Goal: Task Accomplishment & Management: Manage account settings

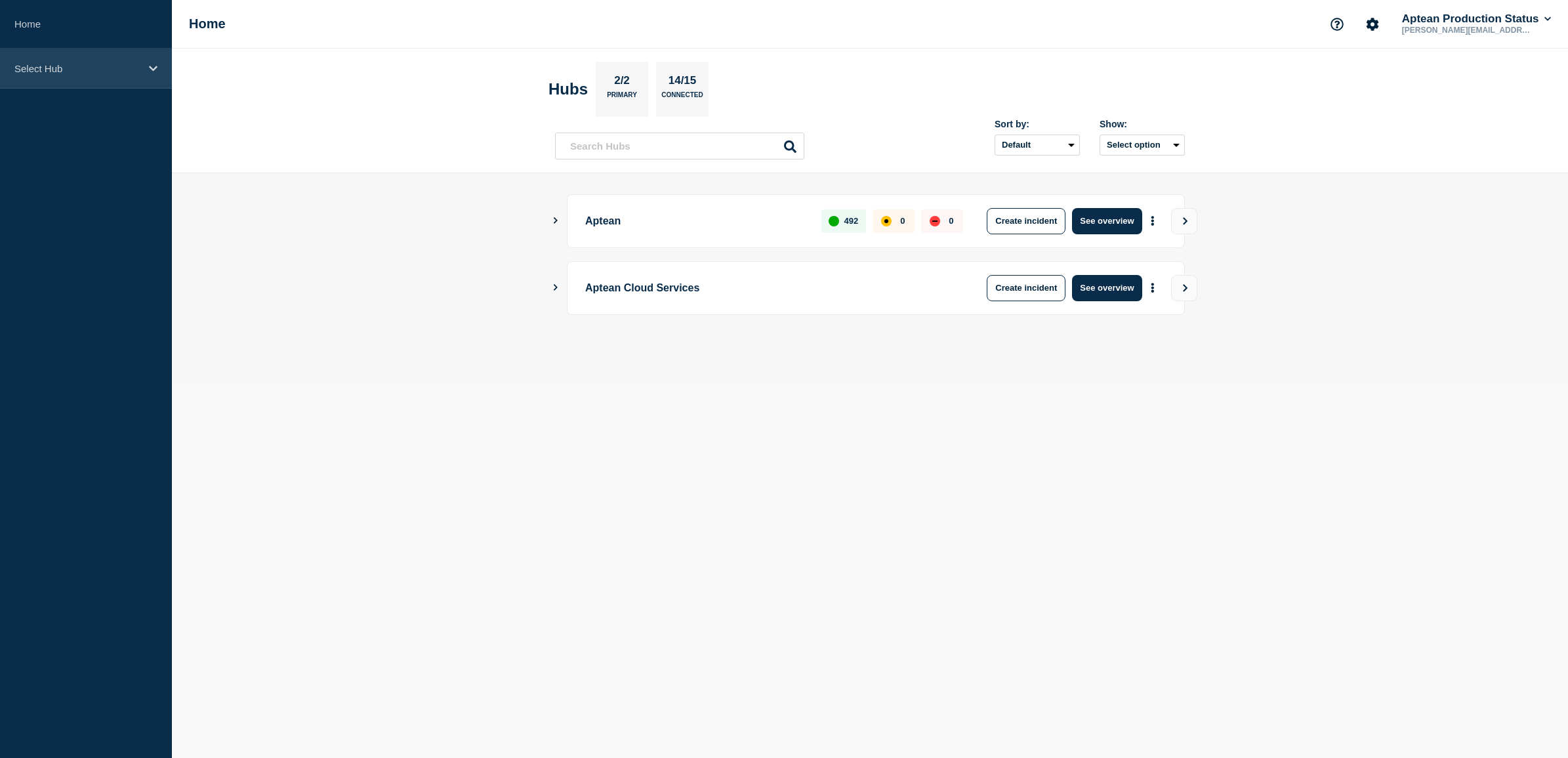
click at [128, 77] on div "Select Hub" at bounding box center [86, 68] width 172 height 40
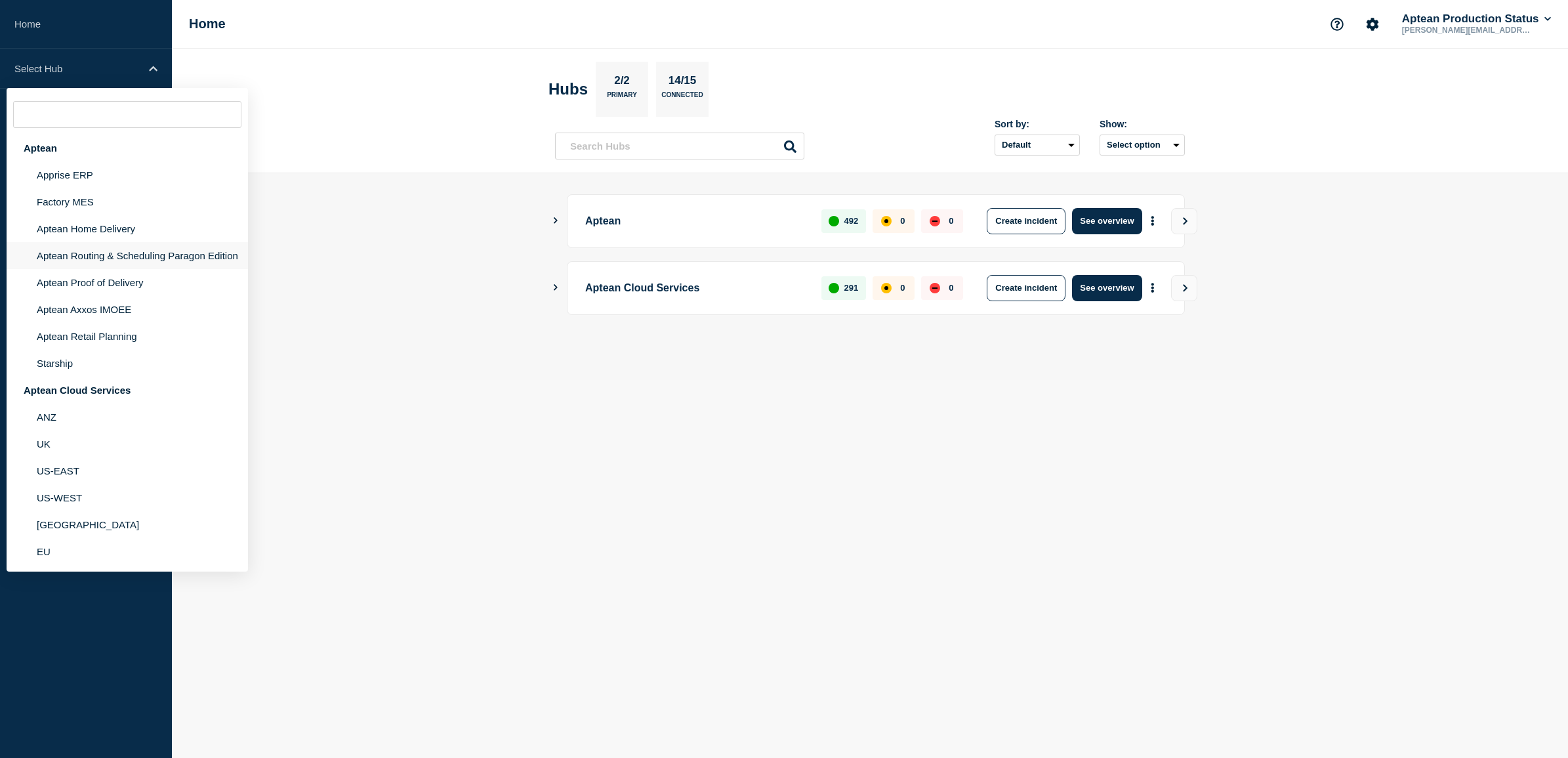
click at [138, 257] on li "Aptean Routing & Scheduling Paragon Edition" at bounding box center [127, 255] width 241 height 27
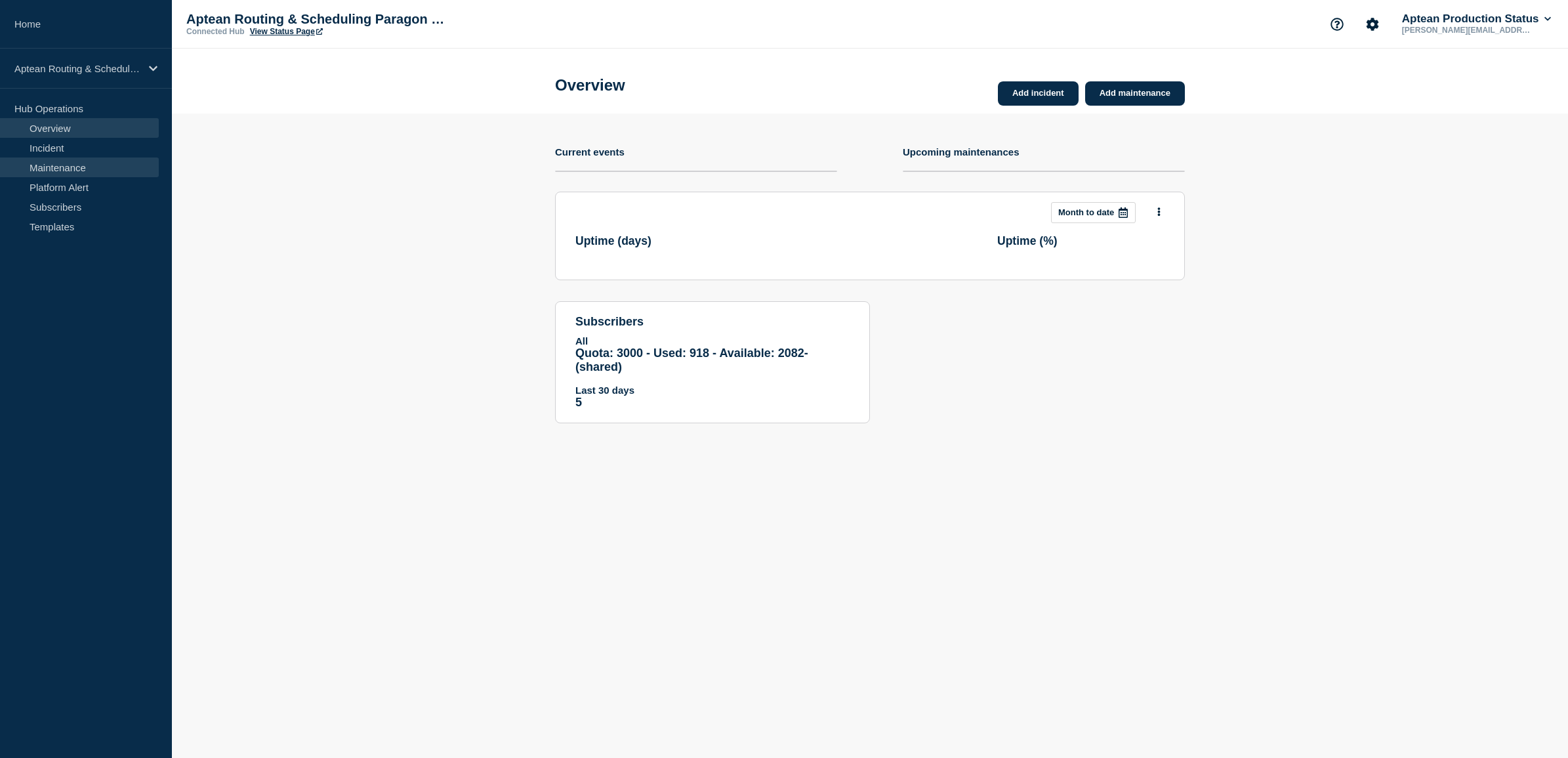
click at [93, 164] on link "Maintenance" at bounding box center [80, 168] width 159 height 20
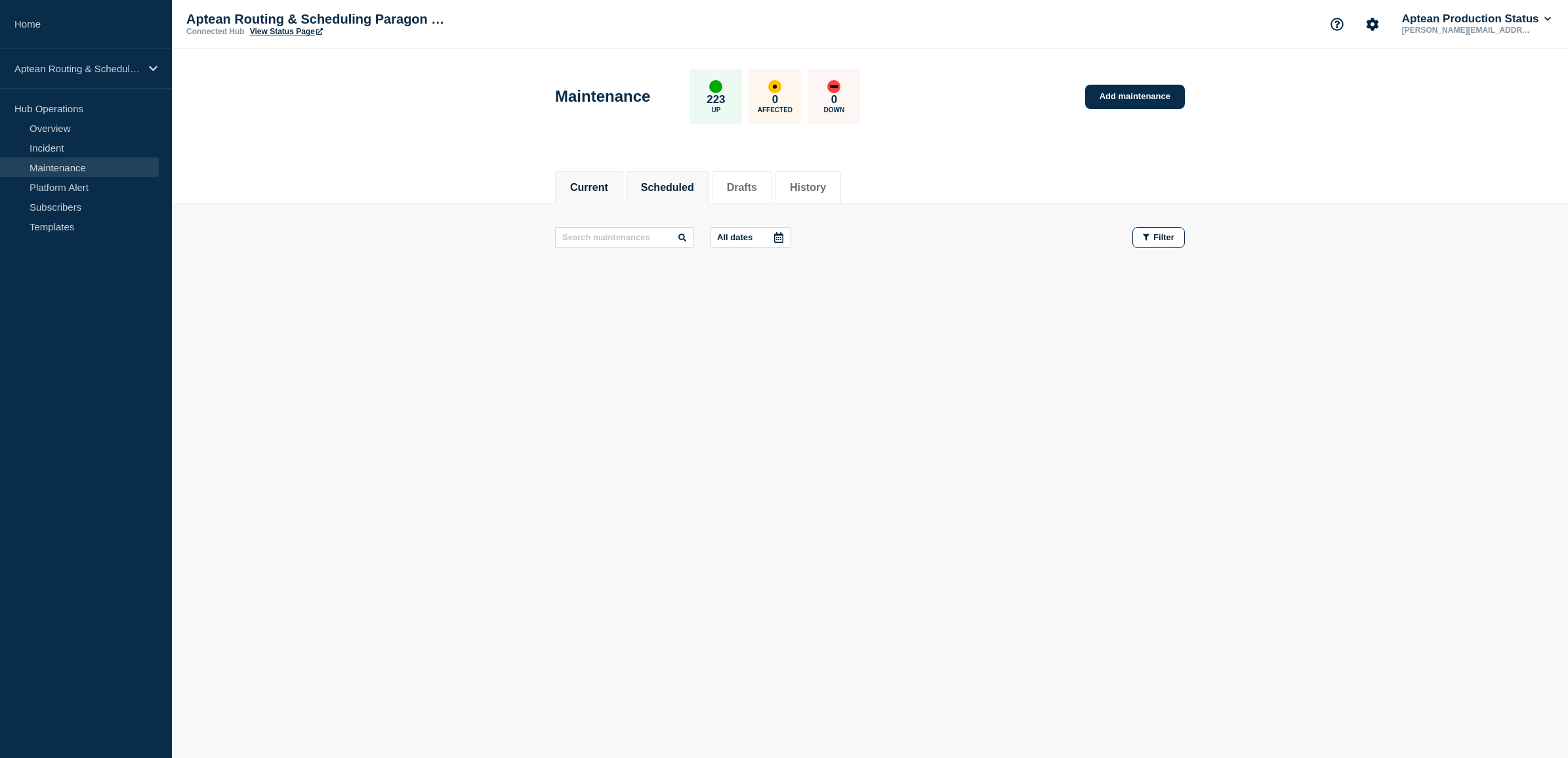
click at [694, 191] on button "Scheduled" at bounding box center [668, 187] width 53 height 12
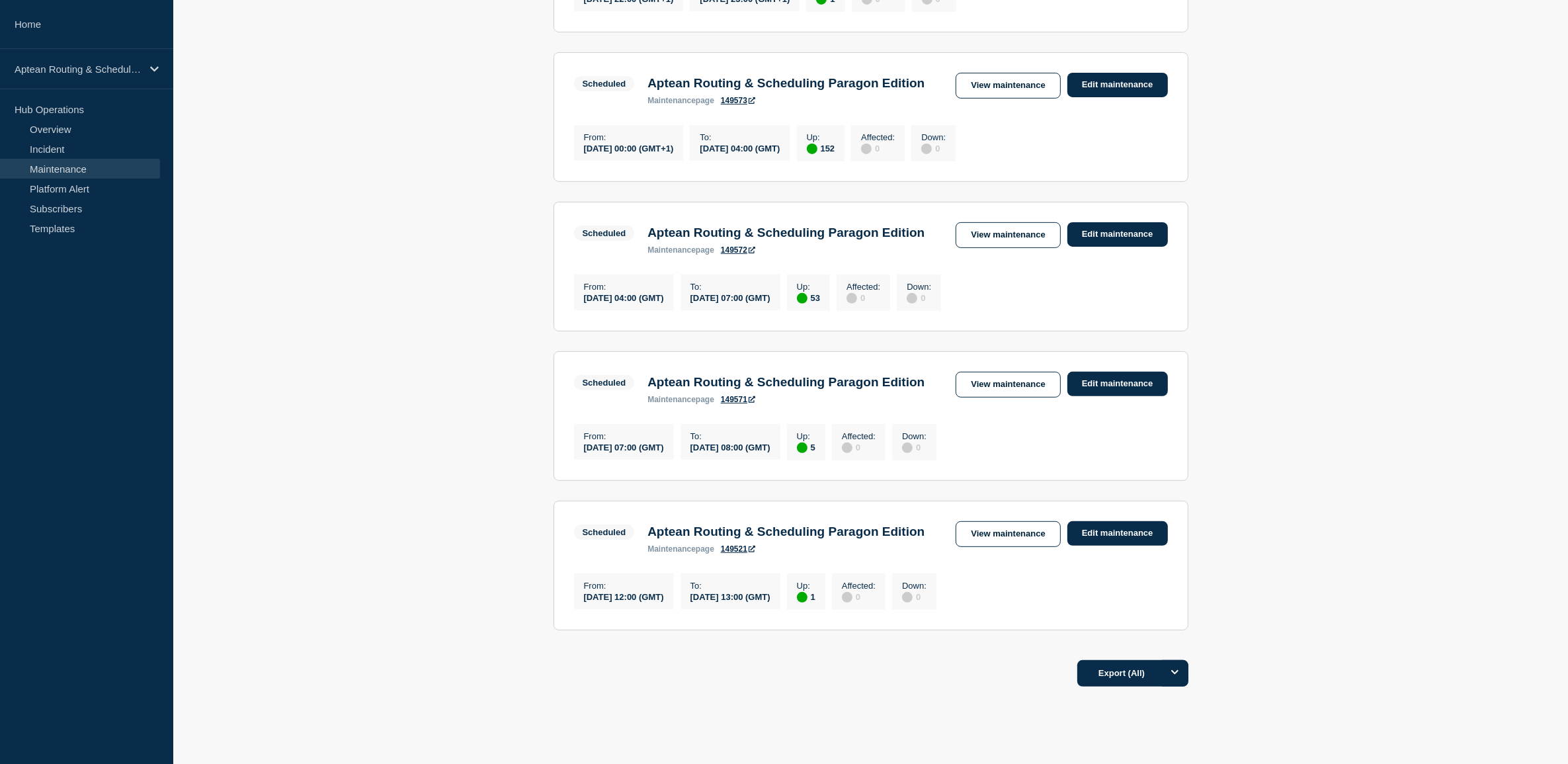
scroll to position [496, 0]
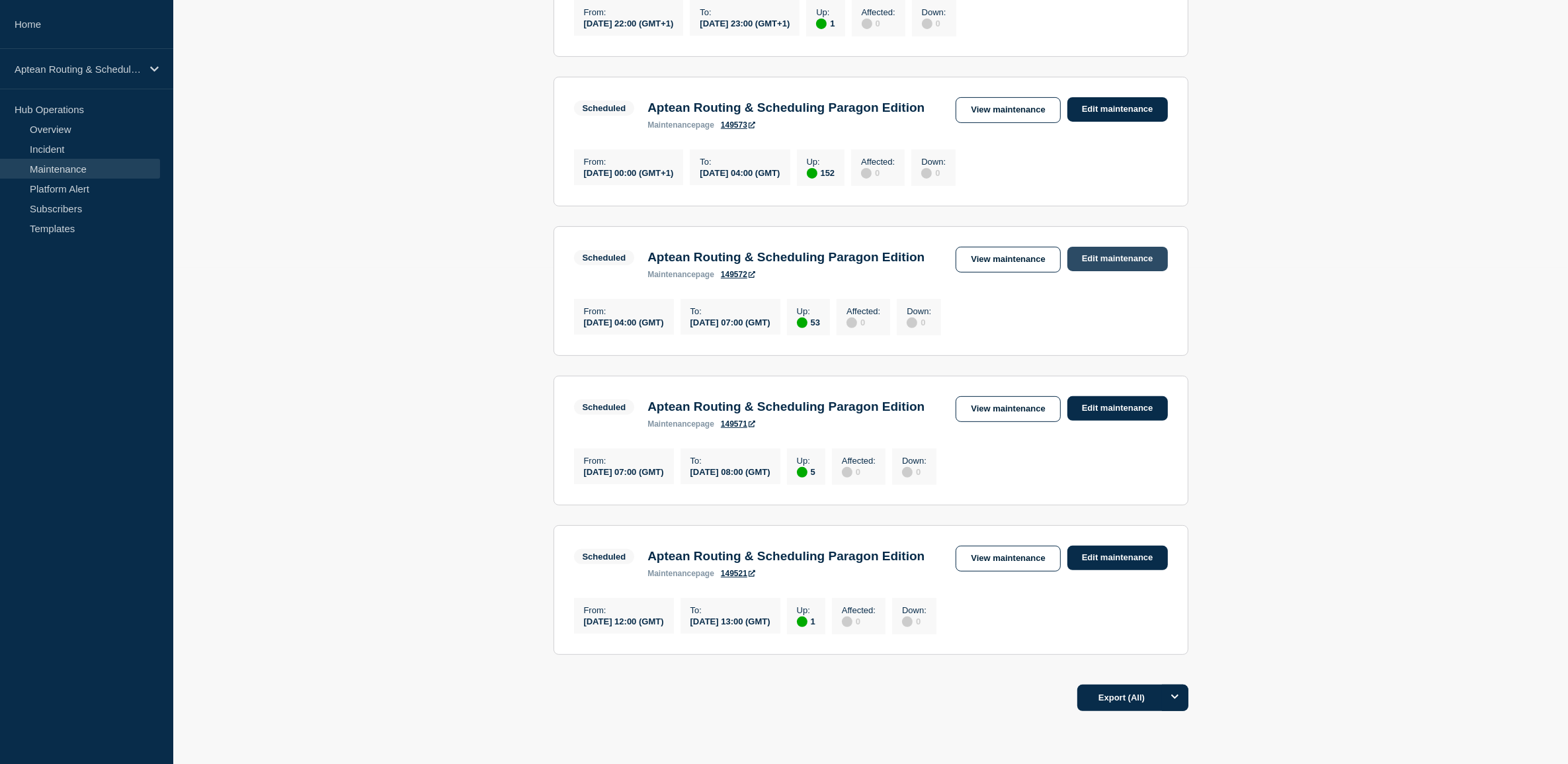
click at [1094, 272] on link "Edit maintenance" at bounding box center [1117, 259] width 101 height 25
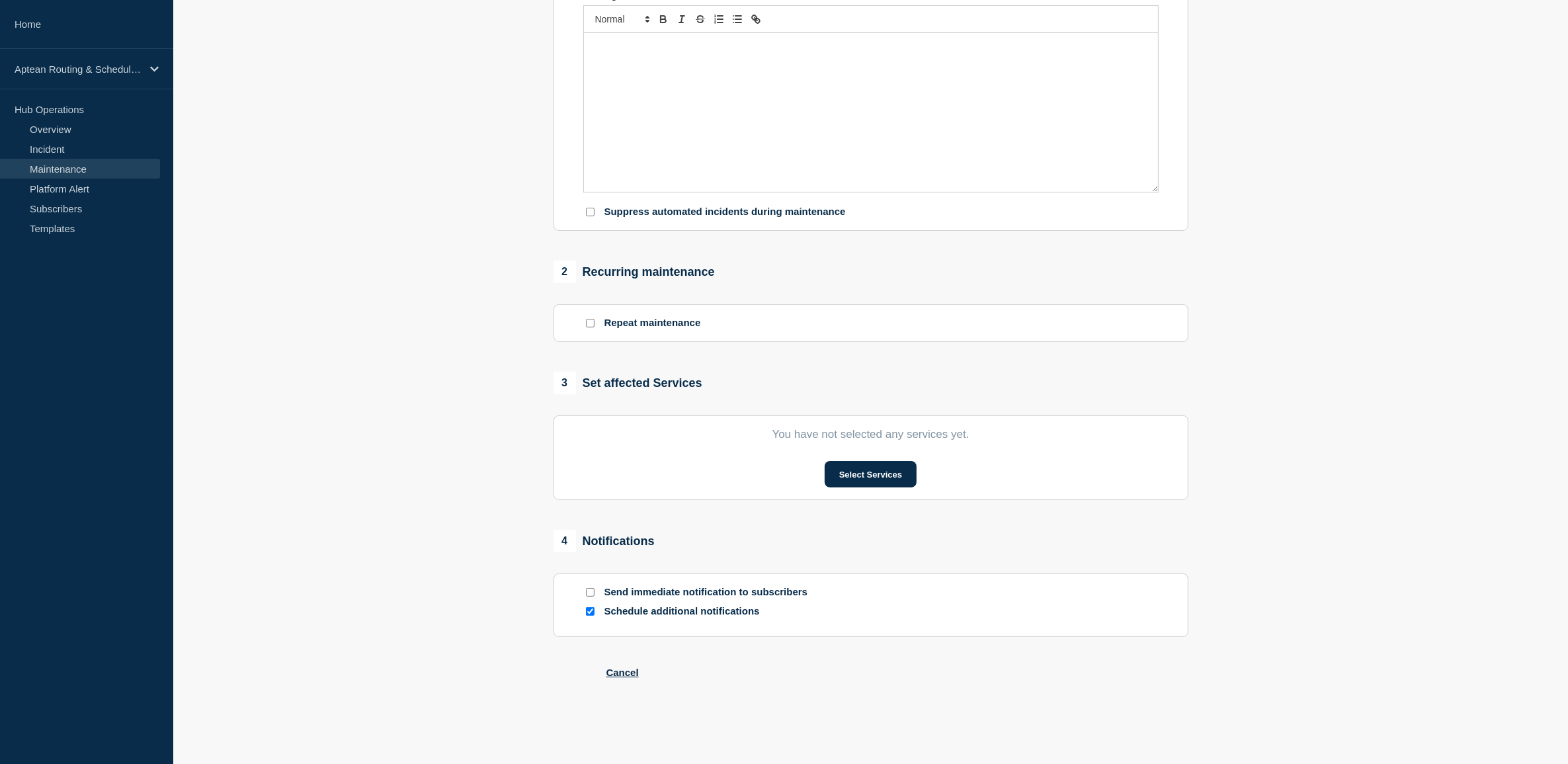
type input "Aptean Routing & Scheduling Paragon Edition"
type input "2025-10-26"
type input "04:00"
type input "2025-10-26"
type input "07:00"
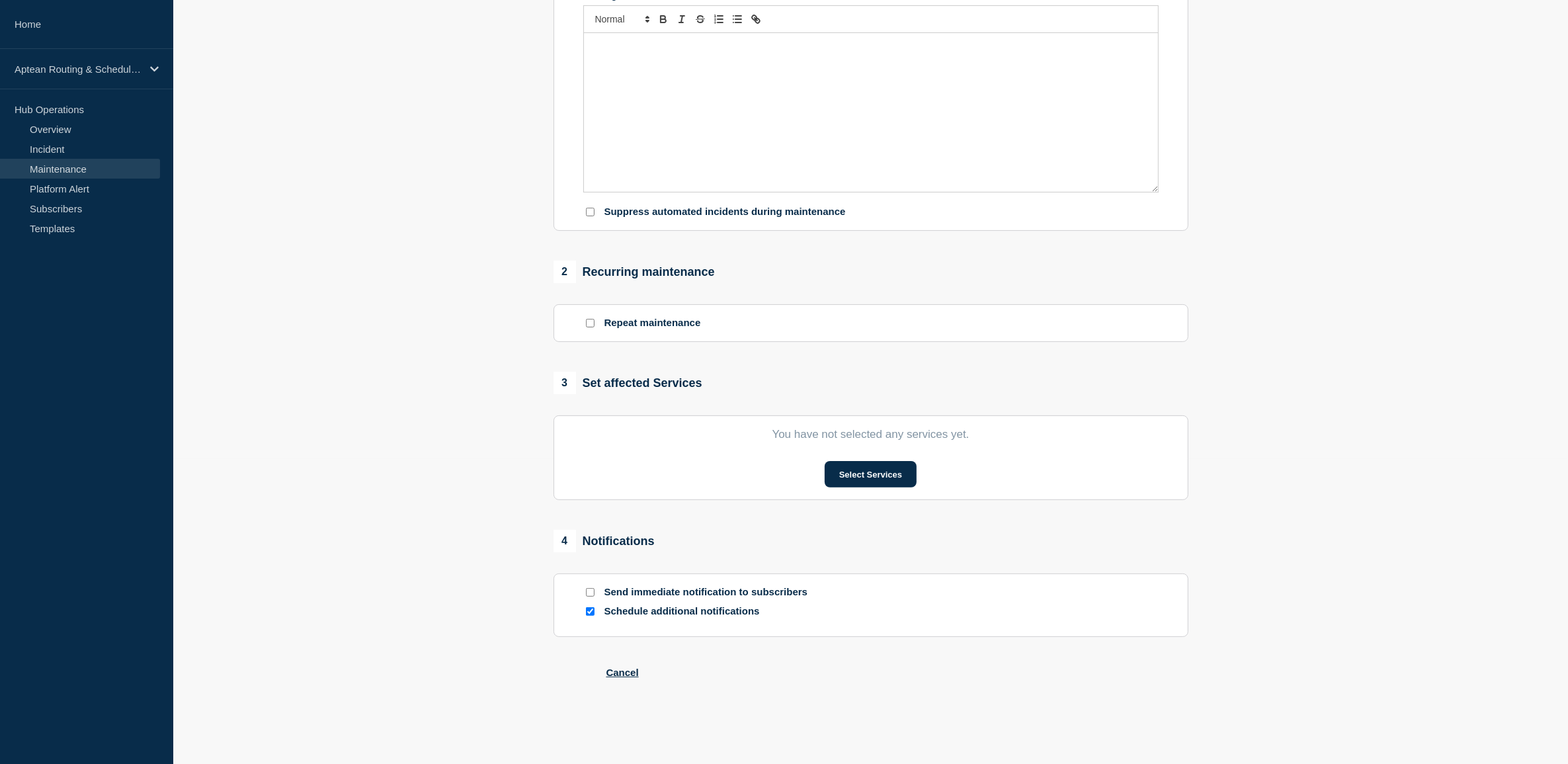
checkbox input "false"
checkbox input "true"
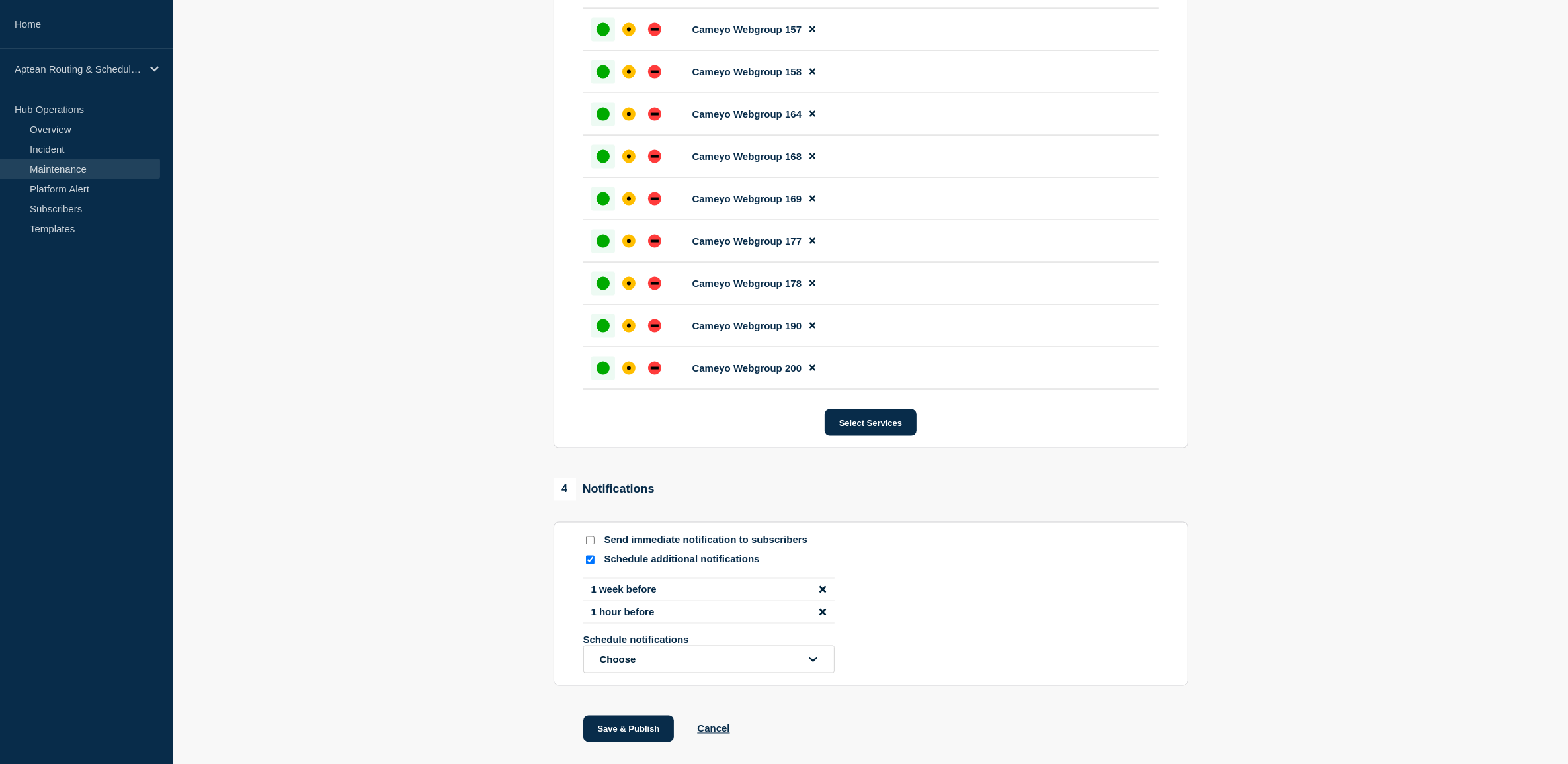
scroll to position [2730, 0]
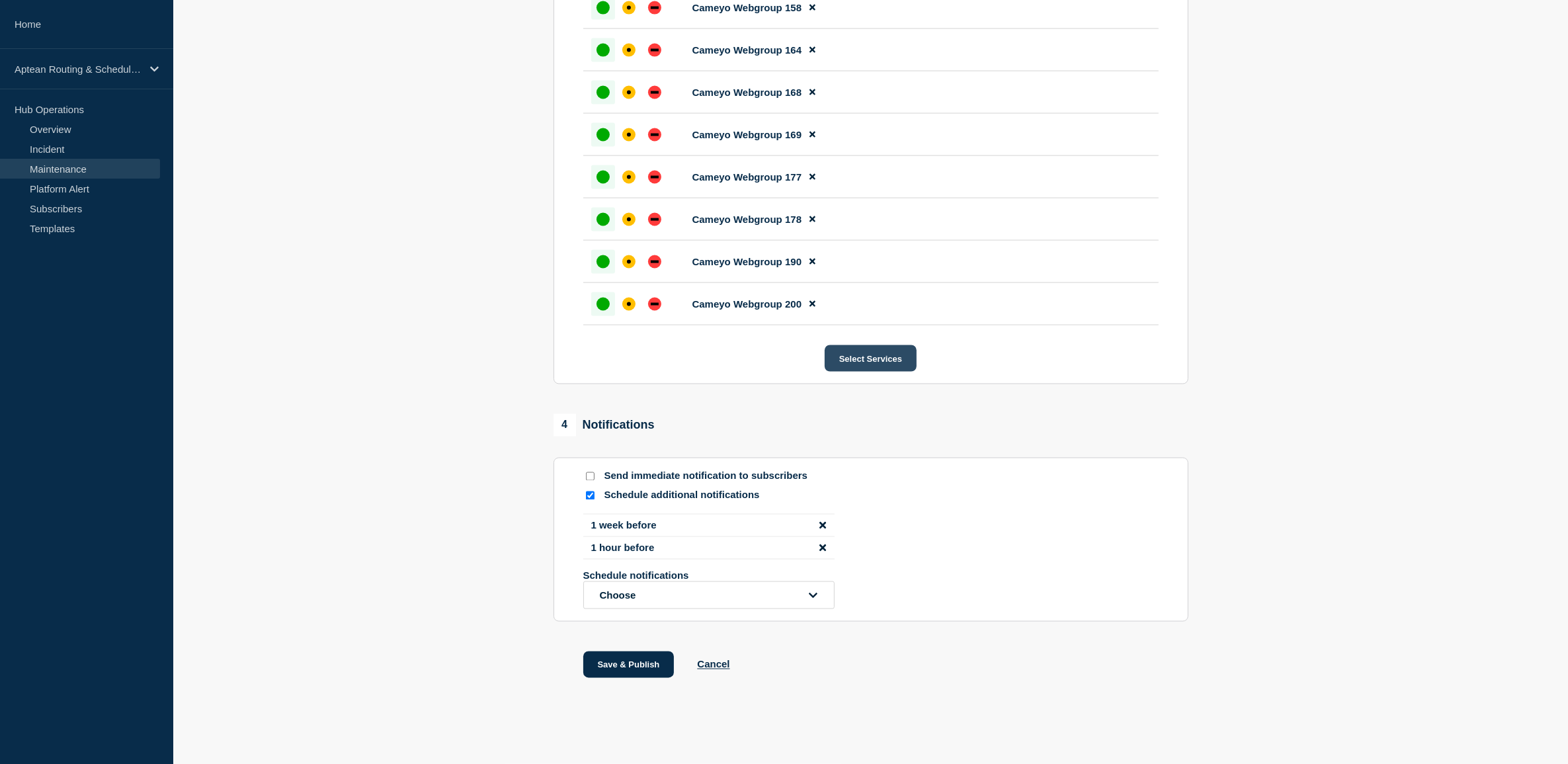
click at [852, 351] on button "Select Services" at bounding box center [870, 359] width 92 height 27
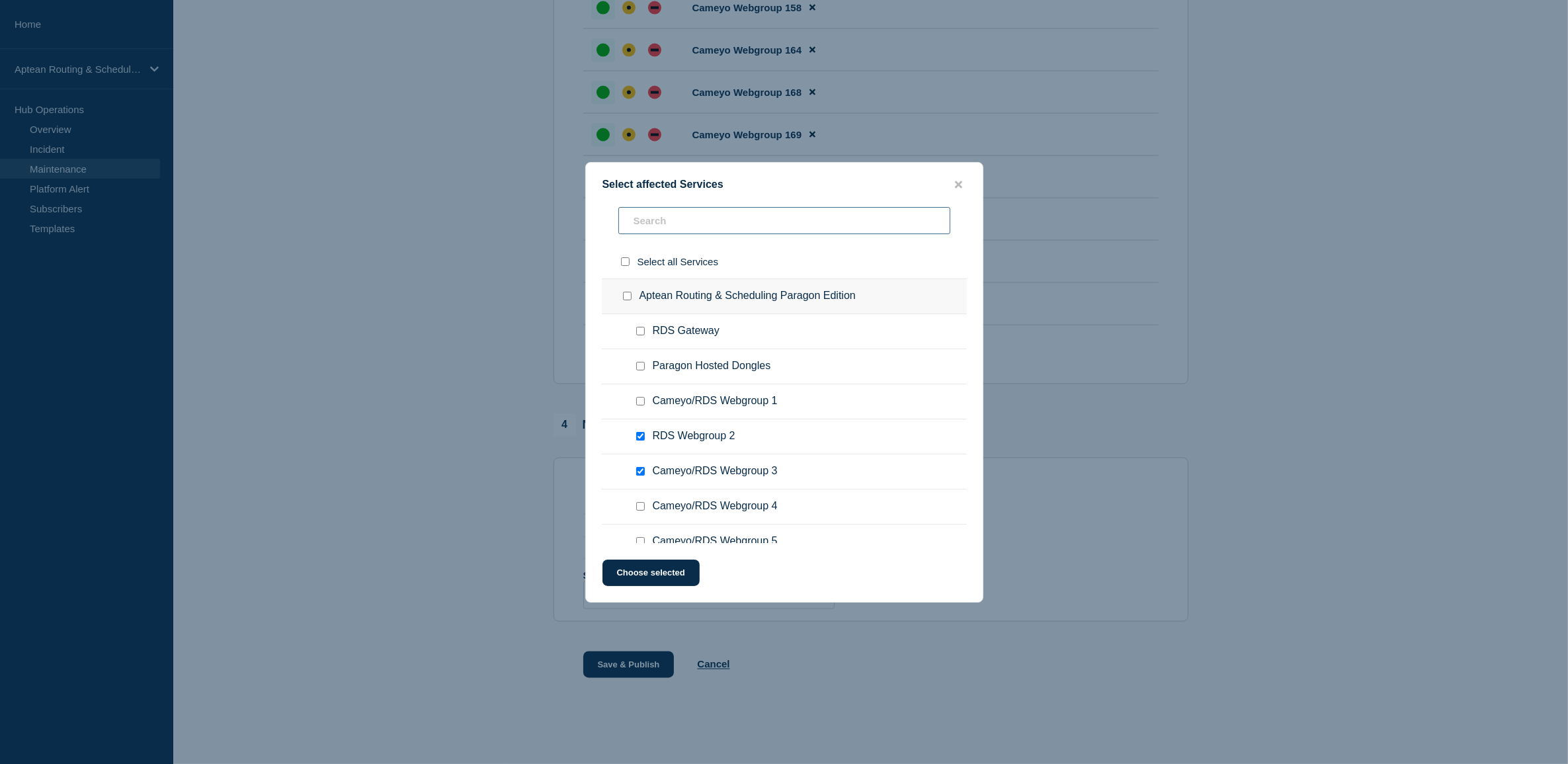
click at [738, 210] on input "text" at bounding box center [784, 220] width 332 height 27
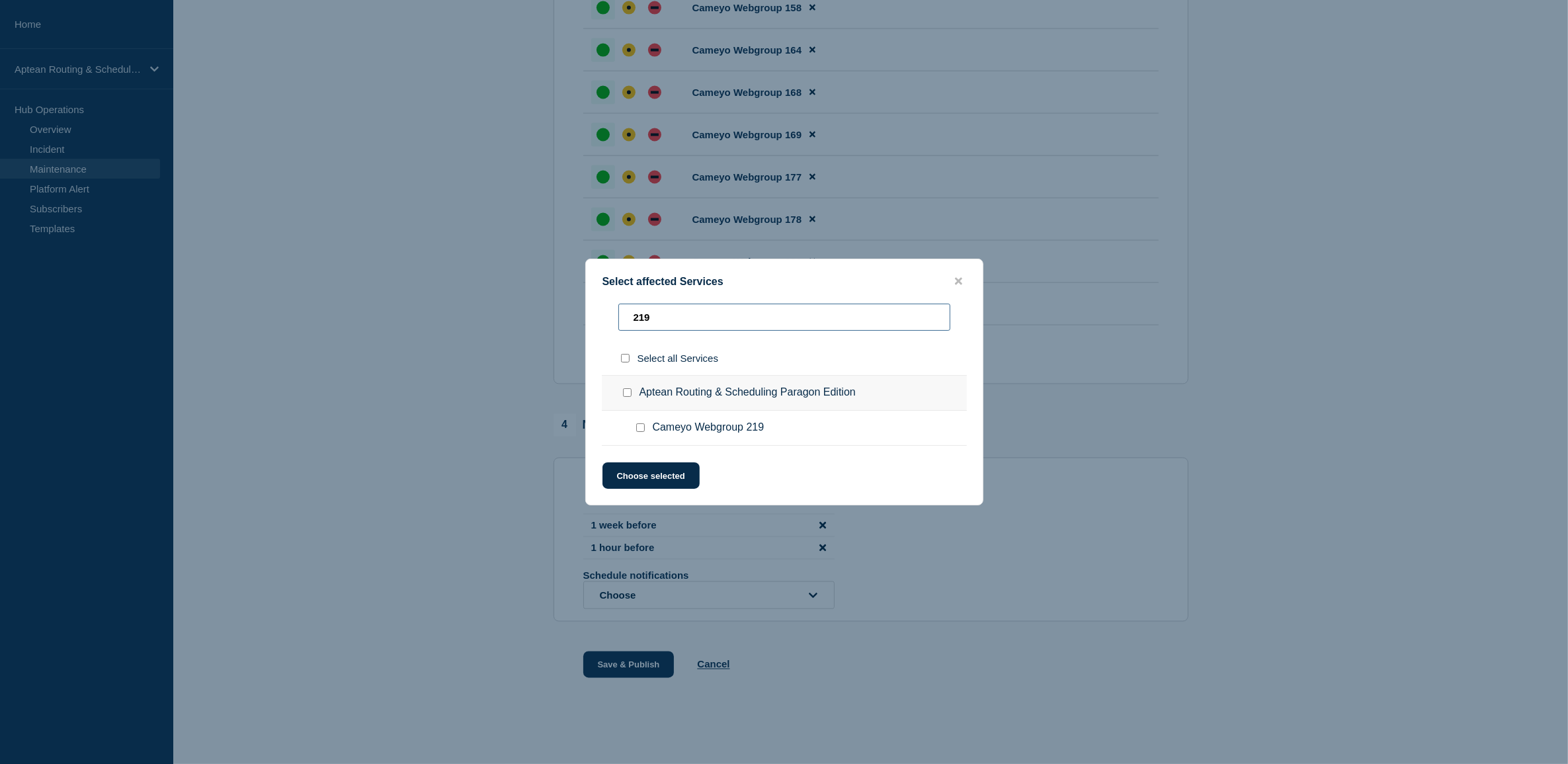
type input "219"
drag, startPoint x: 638, startPoint y: 428, endPoint x: 645, endPoint y: 441, distance: 14.8
click at [638, 428] on input "Cameyo Webgroup 219 checkbox" at bounding box center [641, 428] width 8 height 8
checkbox input "true"
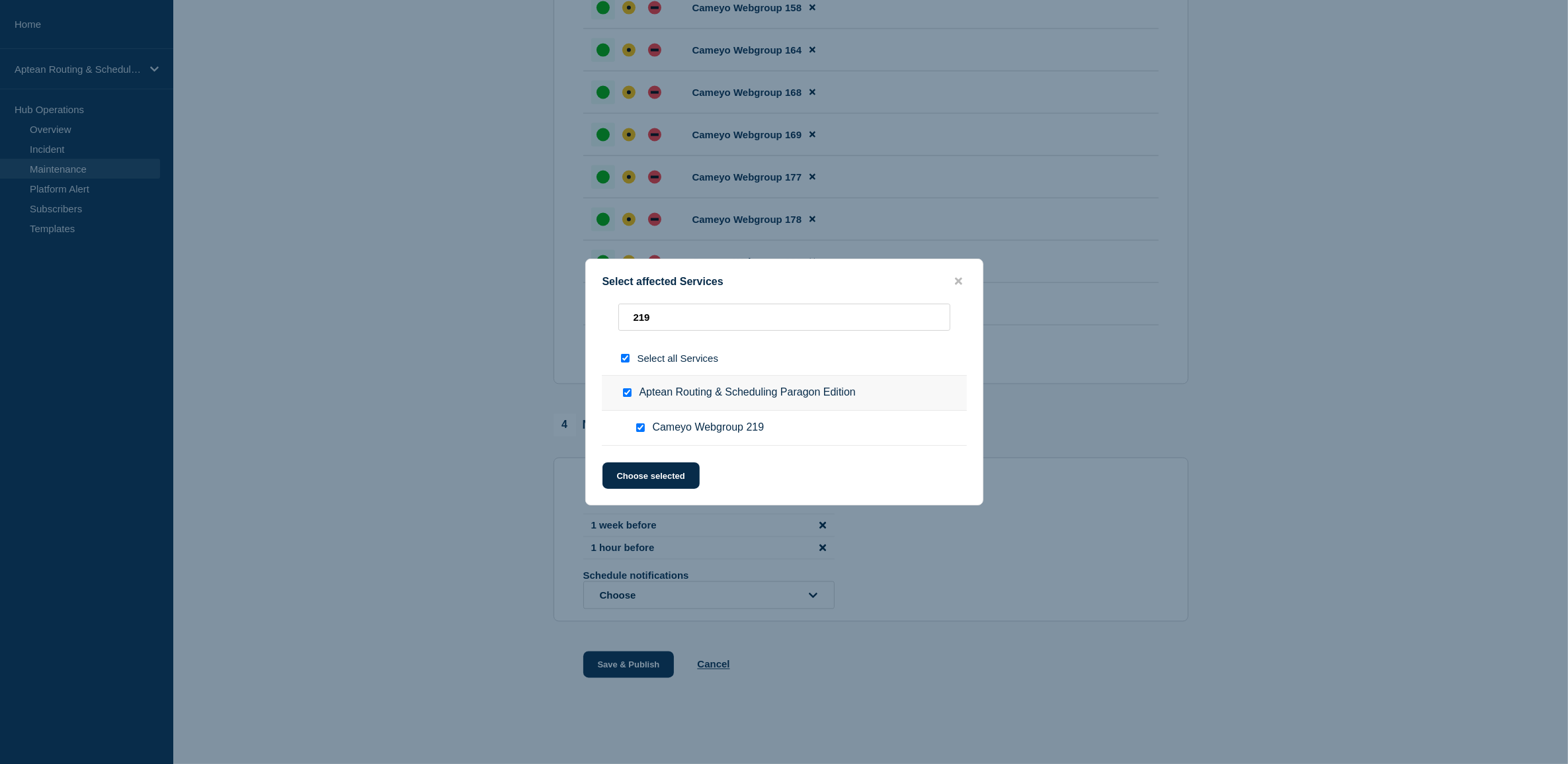
checkbox input "true"
click at [650, 467] on button "Choose selected" at bounding box center [651, 476] width 97 height 27
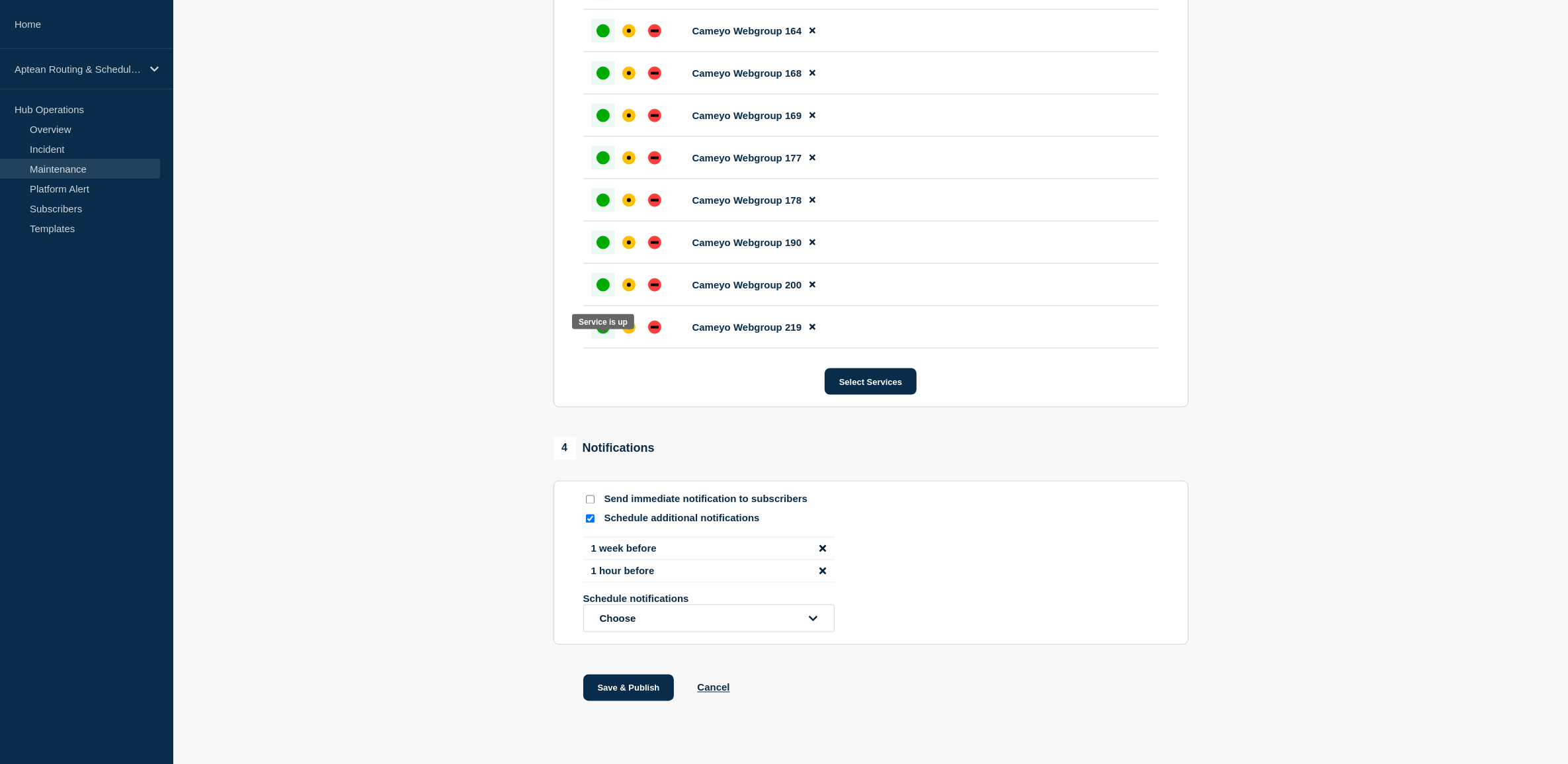
click at [603, 336] on div at bounding box center [603, 328] width 24 height 24
click at [589, 504] on input "Send immediate notification to subscribers" at bounding box center [590, 499] width 8 height 8
checkbox input "true"
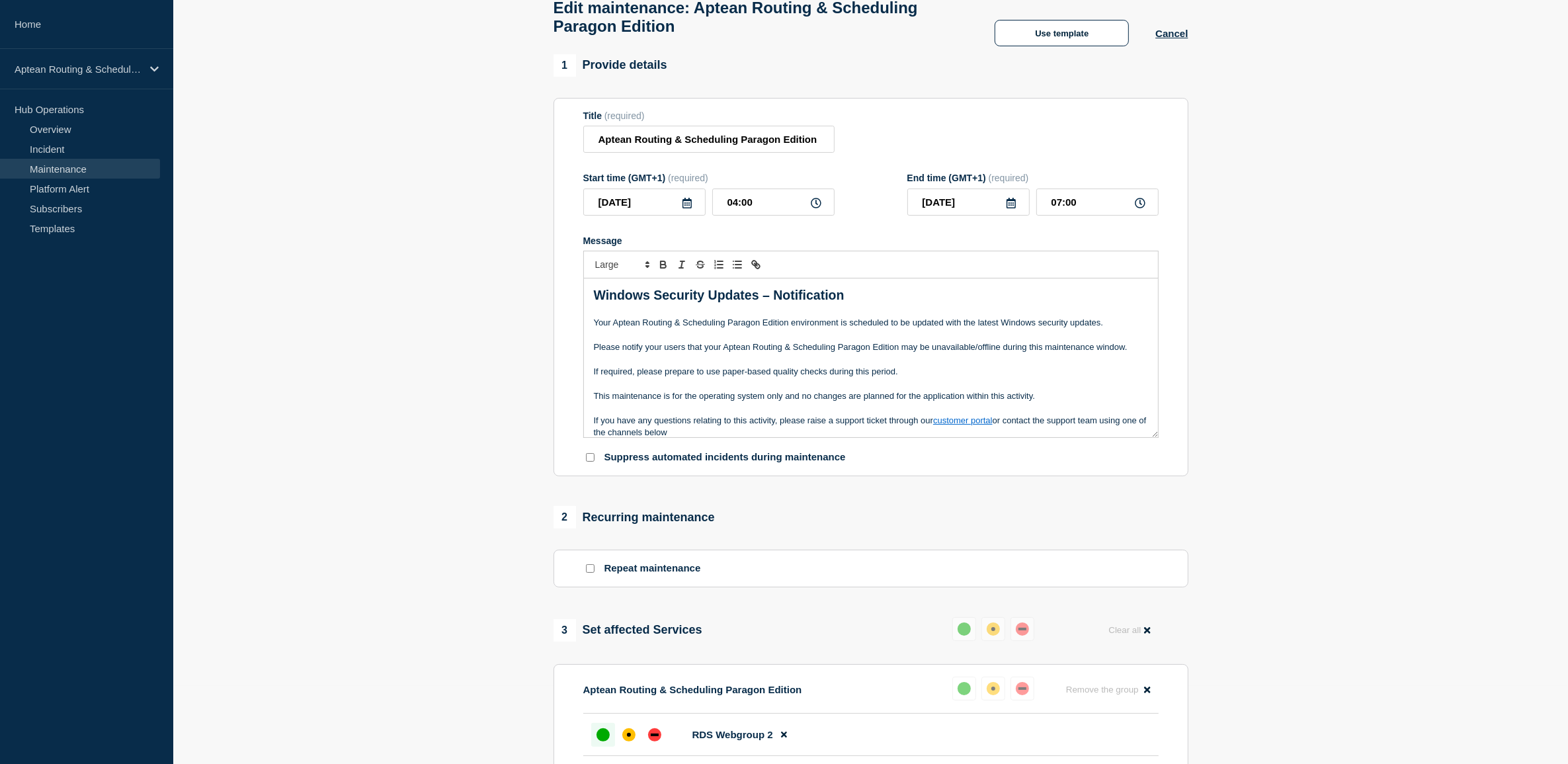
scroll to position [0, 0]
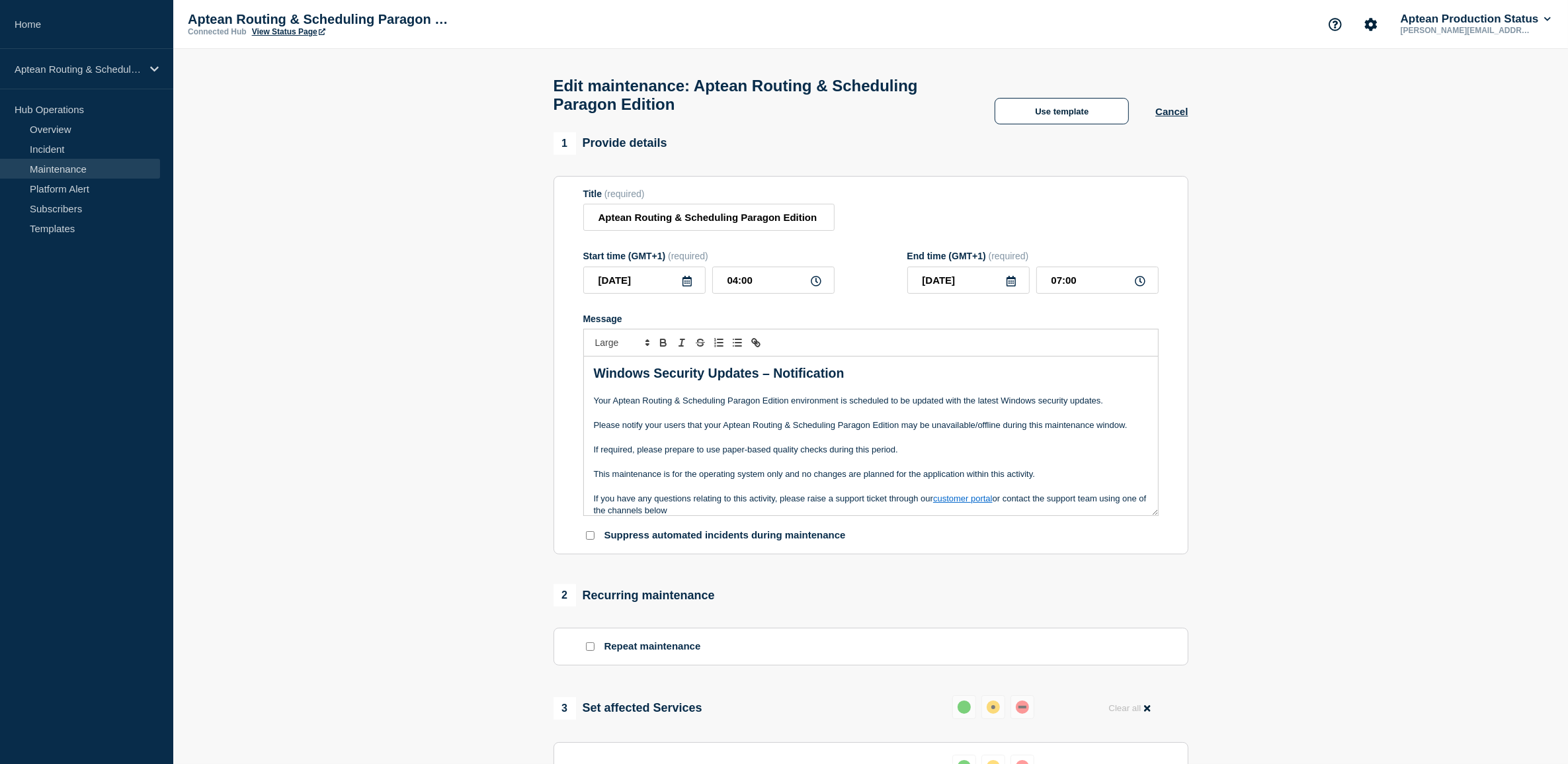
click at [1085, 416] on p "Message" at bounding box center [870, 413] width 554 height 12
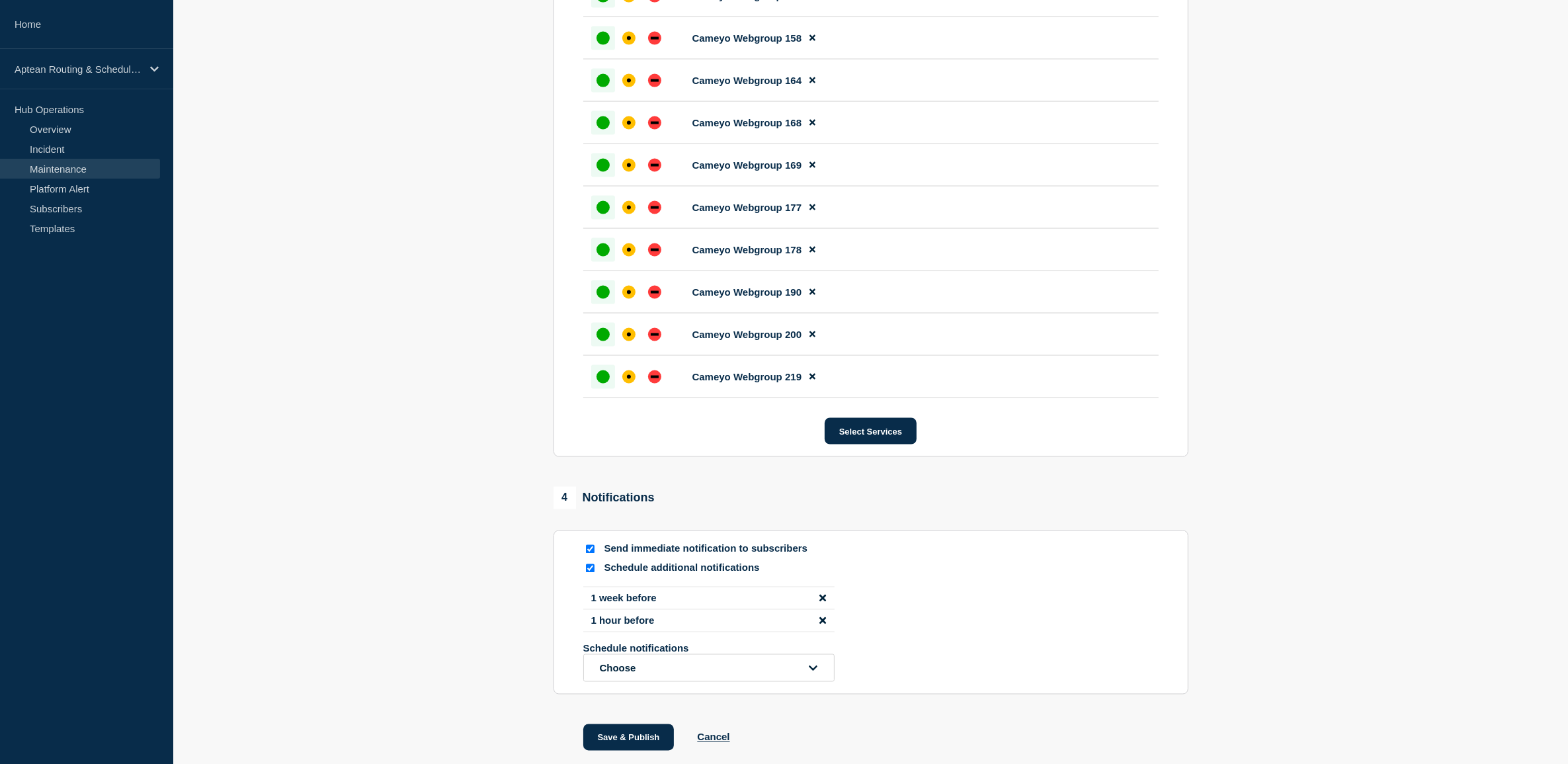
scroll to position [2772, 0]
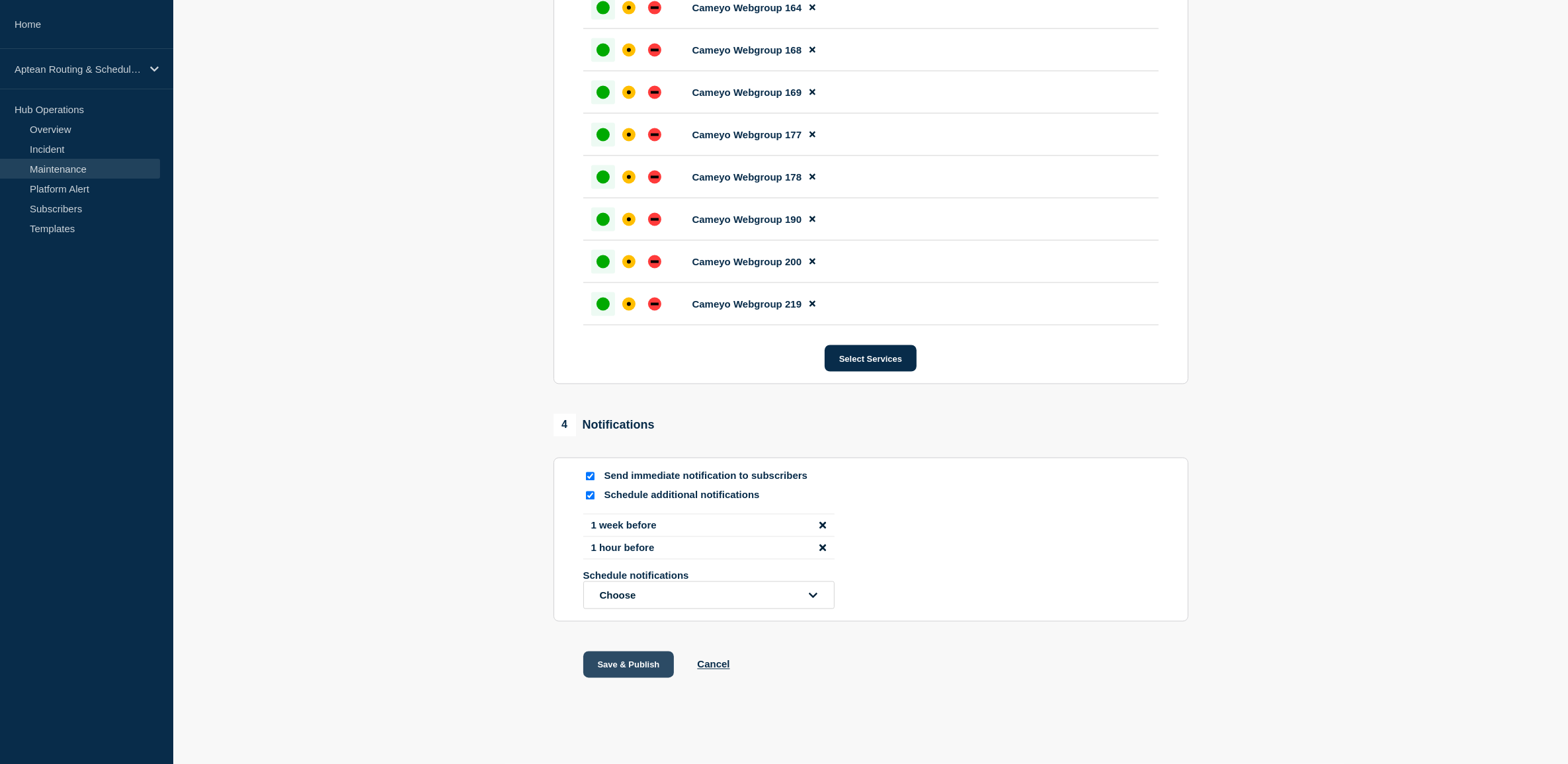
click at [635, 667] on button "Save & Publish" at bounding box center [629, 665] width 91 height 27
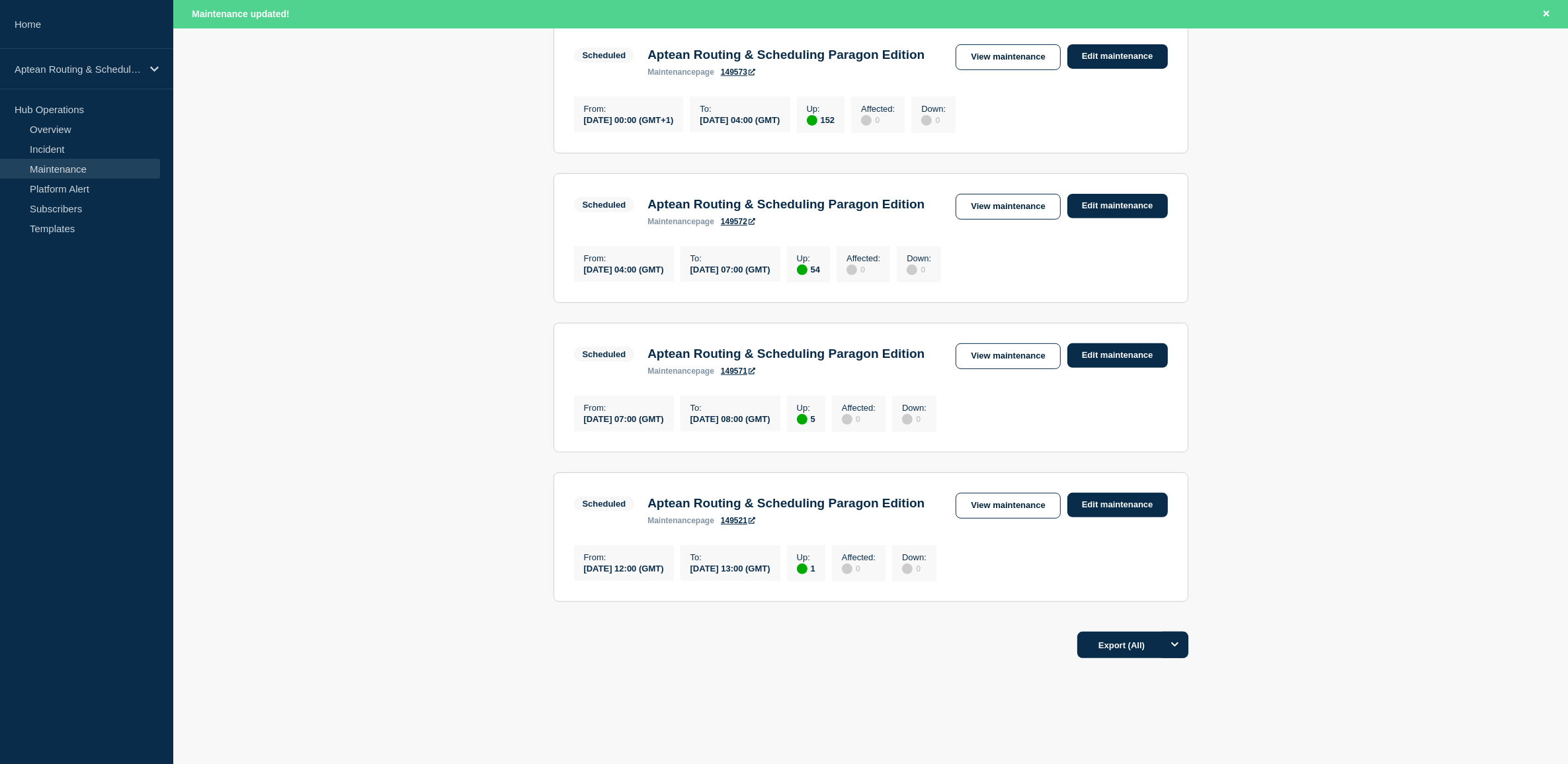
scroll to position [579, 0]
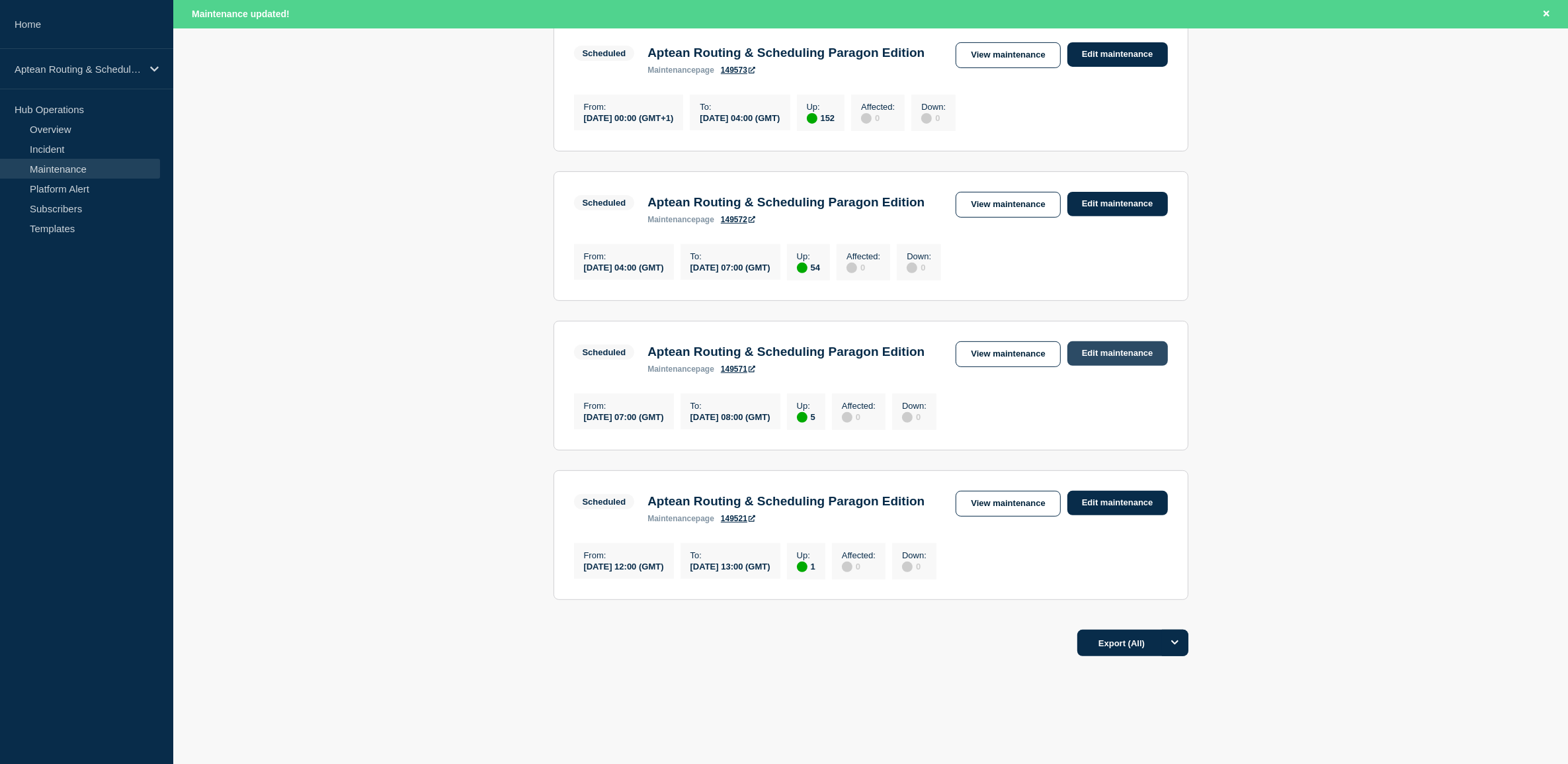
click at [1101, 366] on link "Edit maintenance" at bounding box center [1117, 353] width 101 height 25
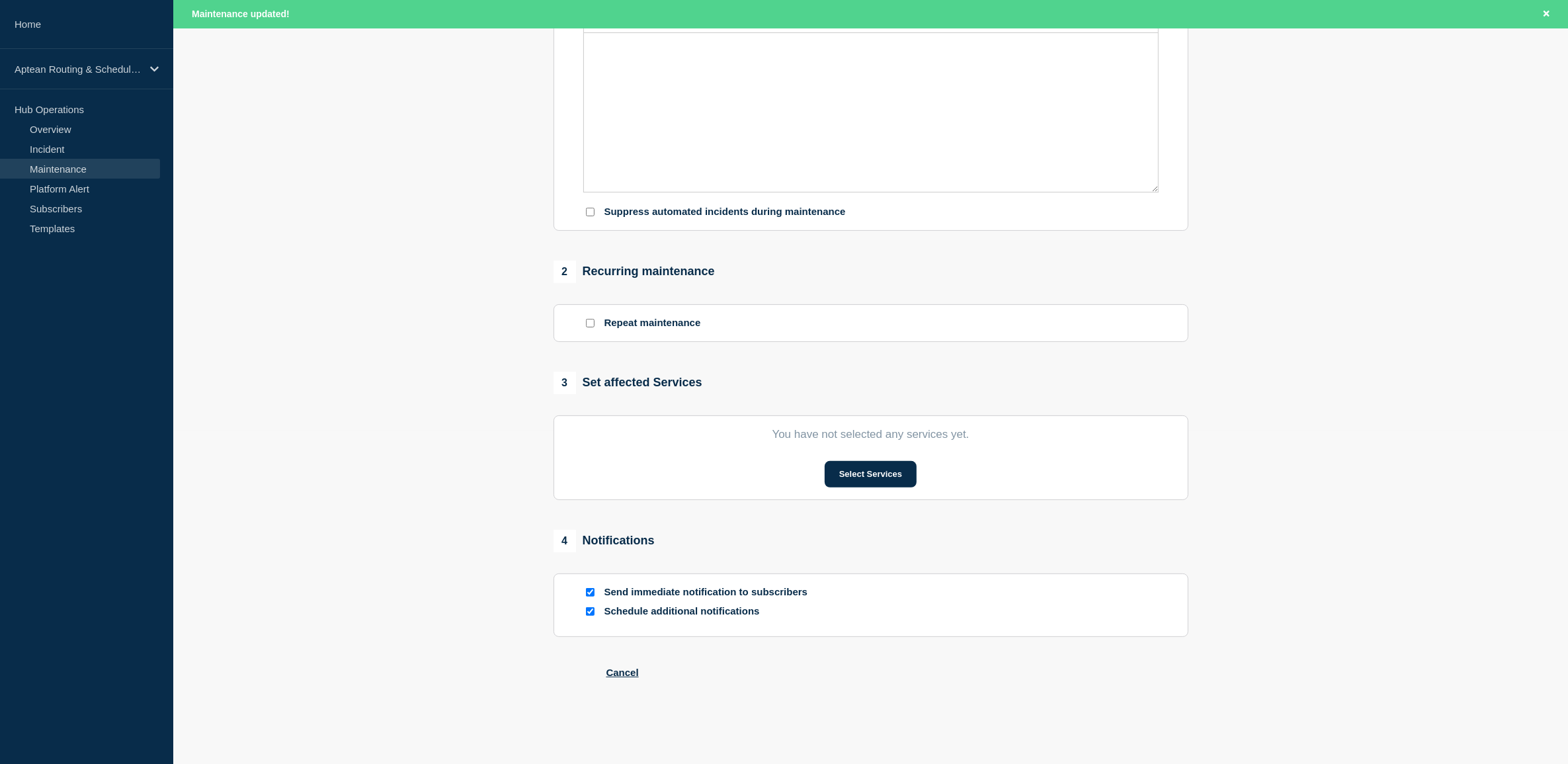
type input "Aptean Routing & Scheduling Paragon Edition"
type input "2025-10-26"
type input "07:00"
type input "2025-10-26"
type input "08:00"
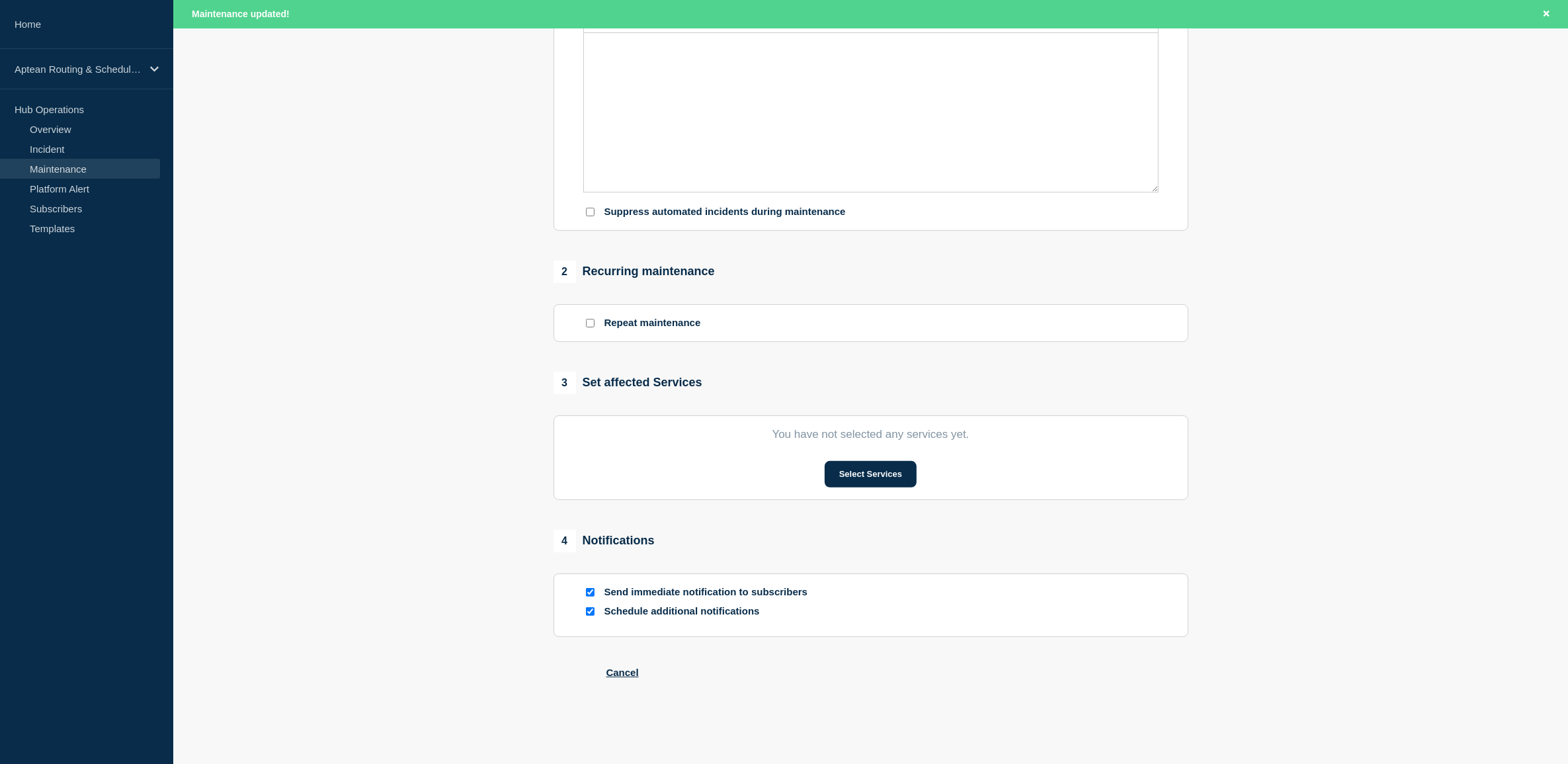
checkbox input "true"
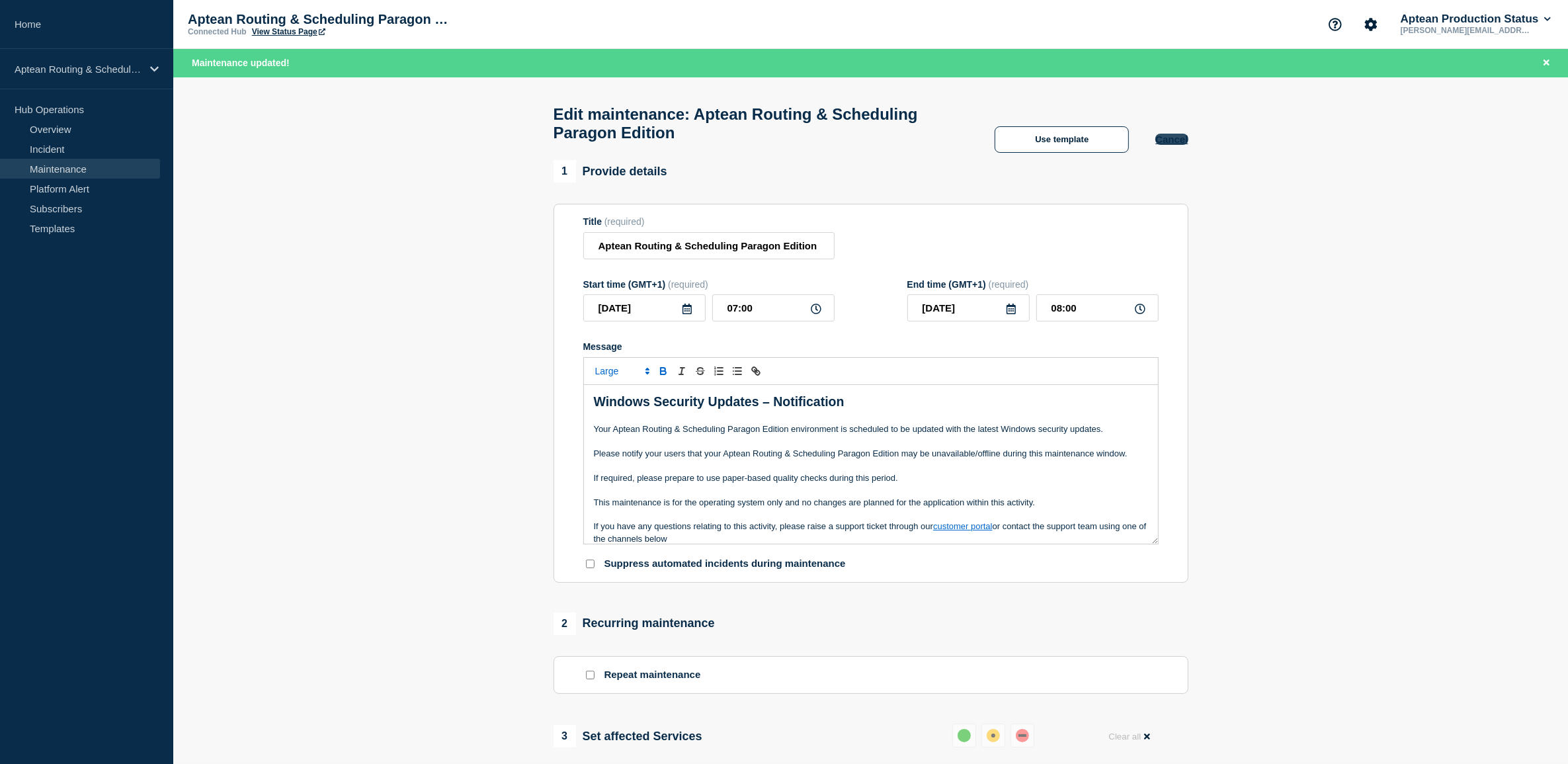
click at [1181, 145] on button "Cancel" at bounding box center [1171, 139] width 32 height 11
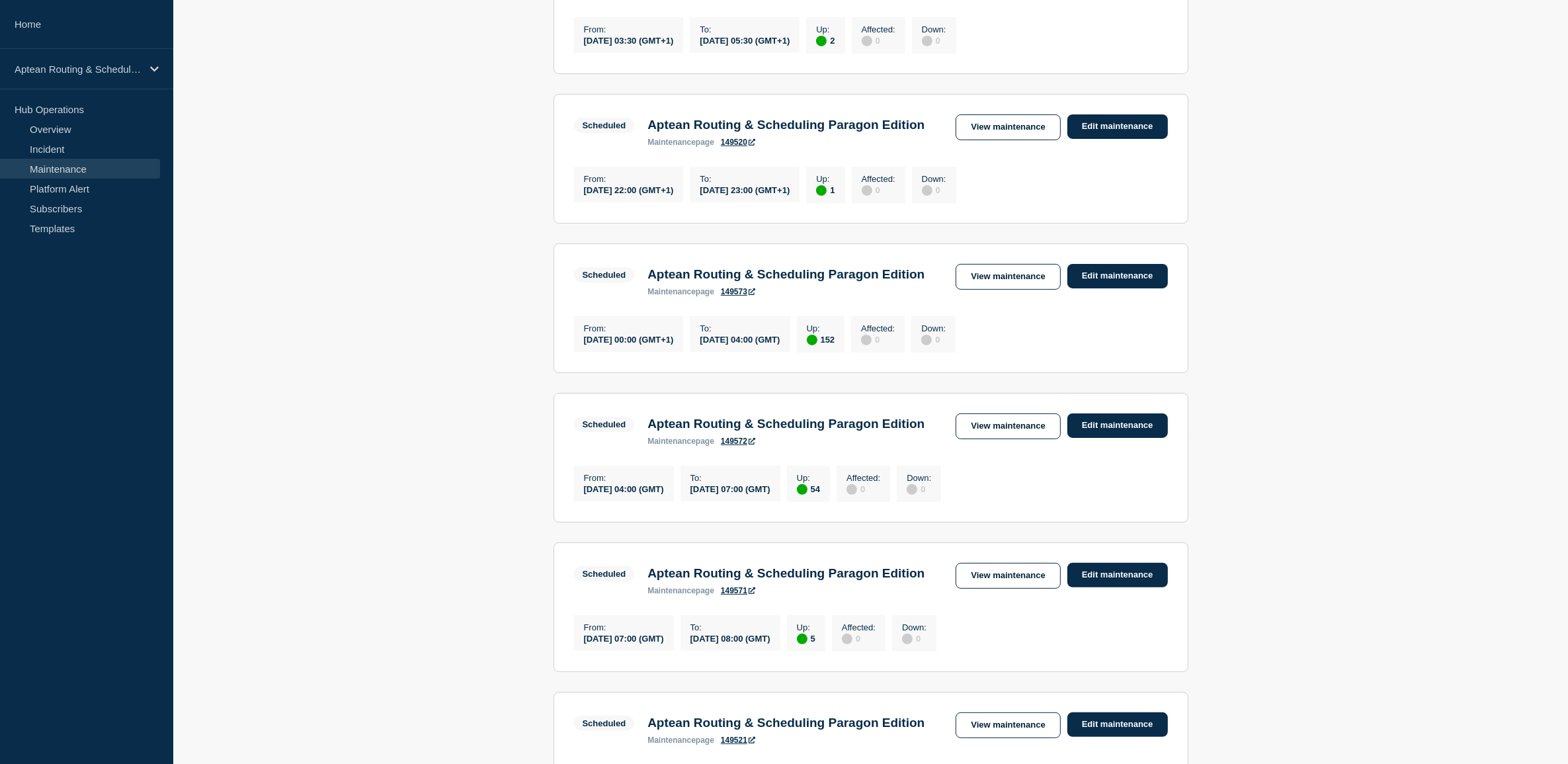
scroll to position [331, 0]
click at [1113, 287] on link "Edit maintenance" at bounding box center [1117, 274] width 101 height 25
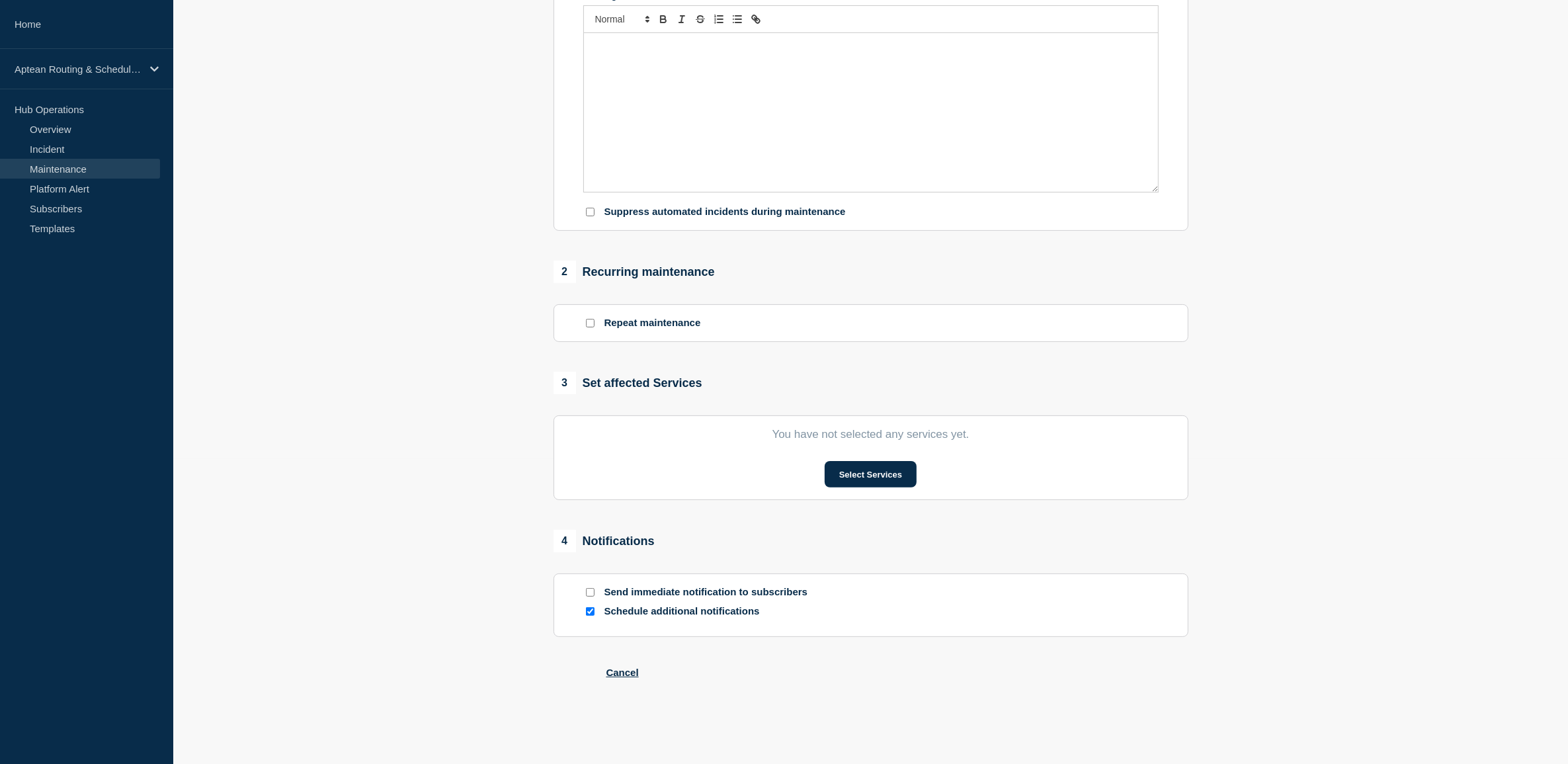
type input "Aptean Routing & Scheduling Paragon Edition"
type input "2025-10-26"
type input "00:00"
type input "2025-10-26"
type input "04:00"
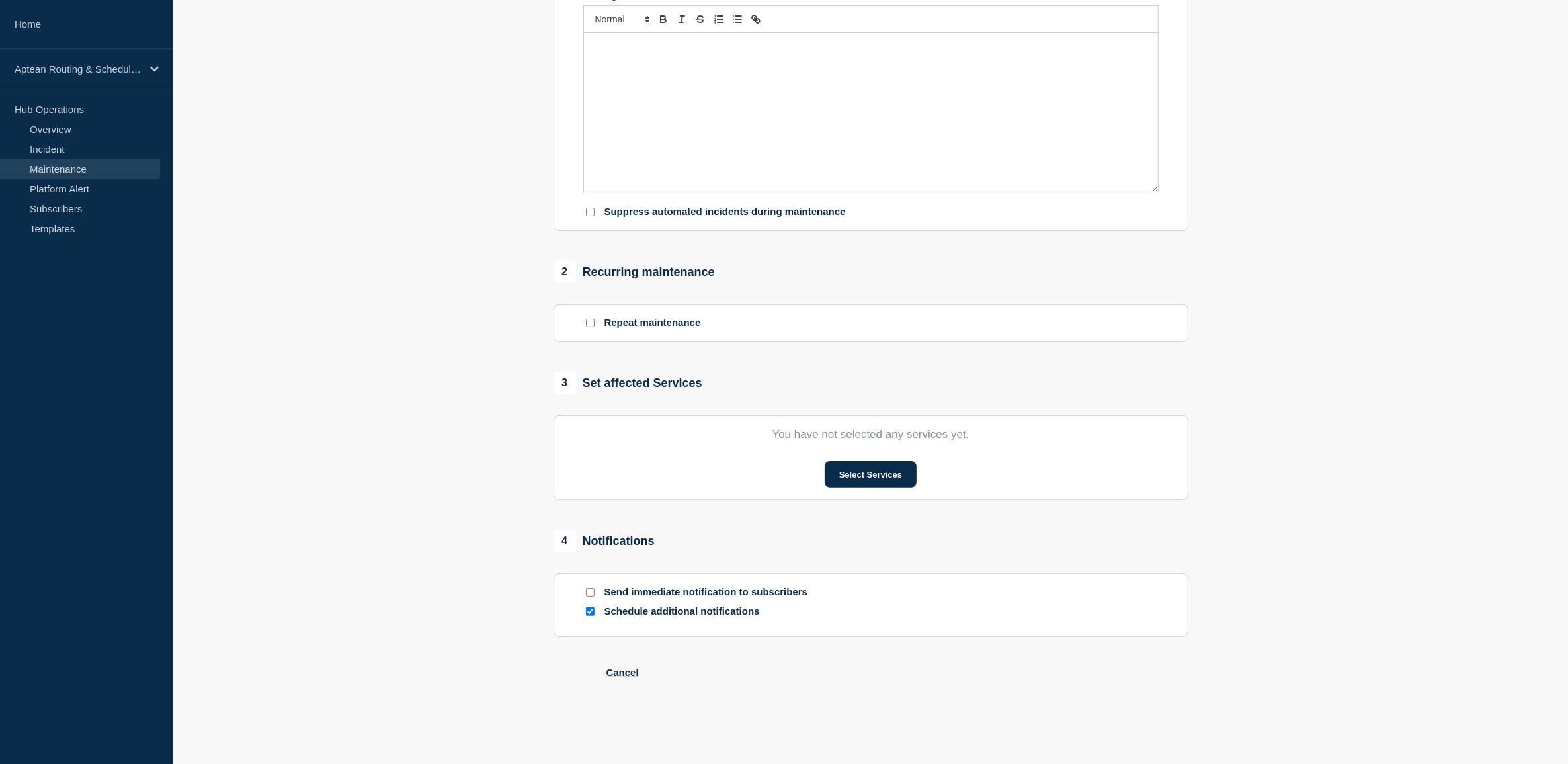
checkbox input "false"
checkbox input "true"
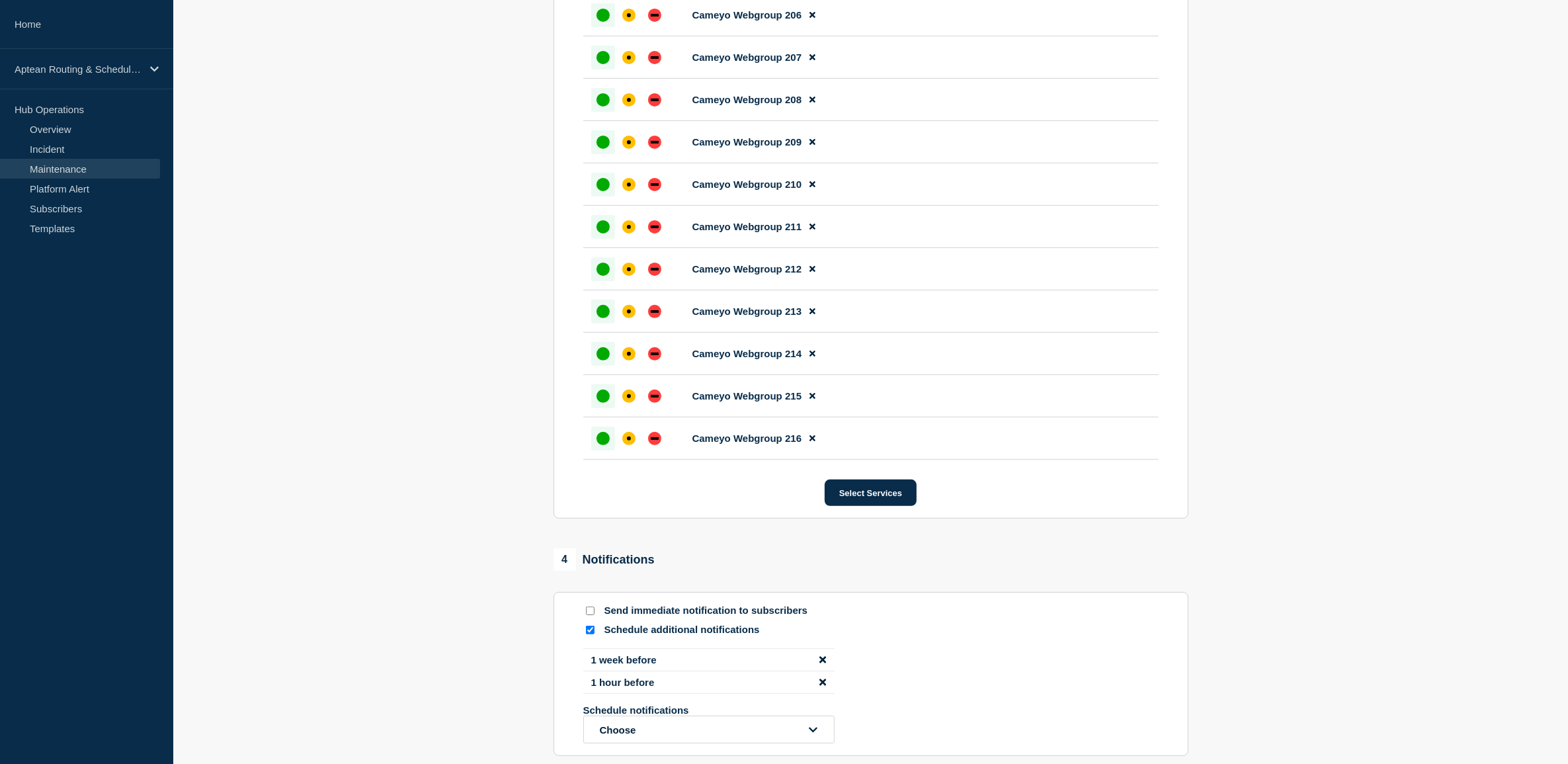
scroll to position [6741, 0]
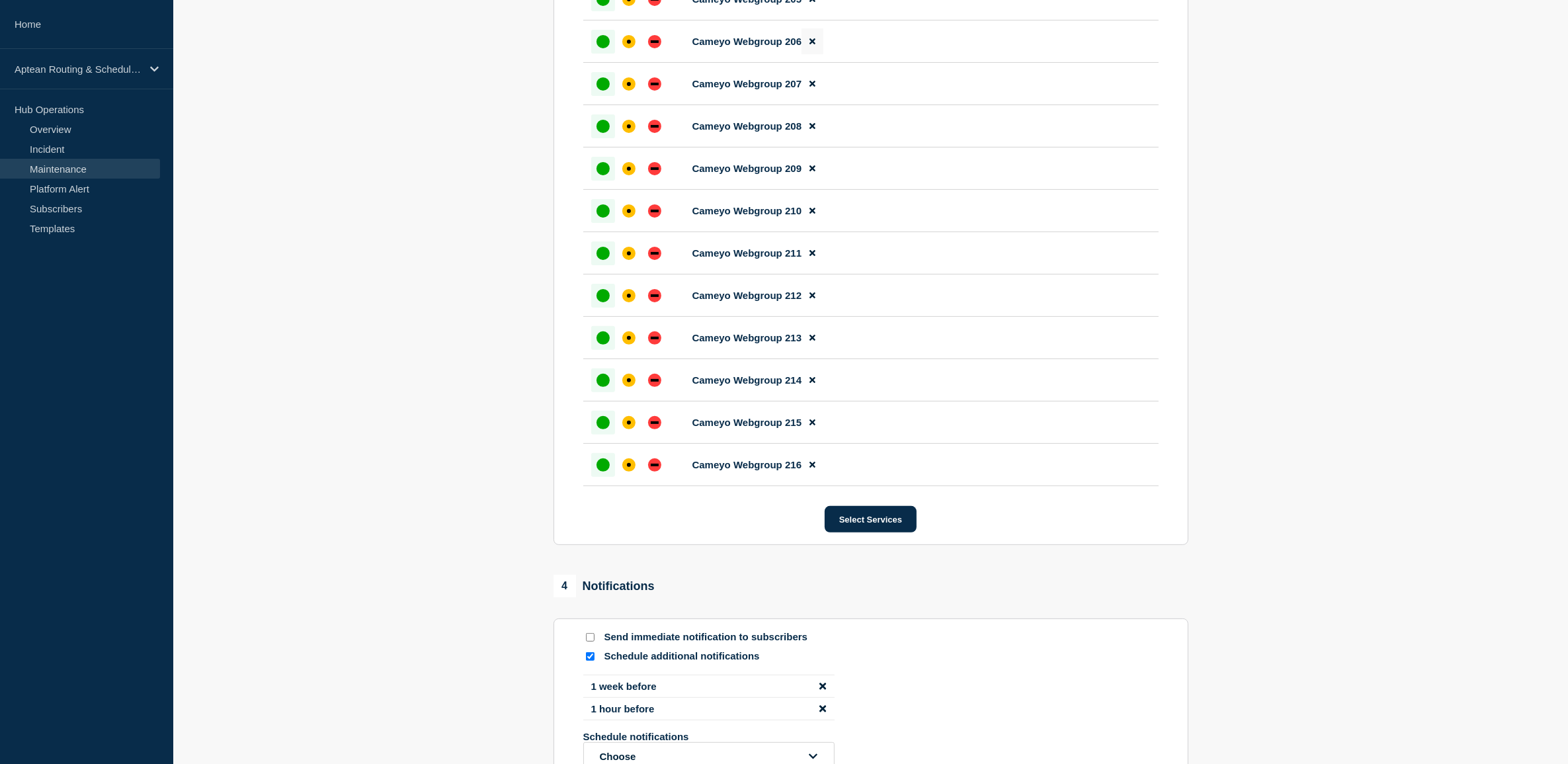
click at [817, 54] on button at bounding box center [812, 41] width 22 height 26
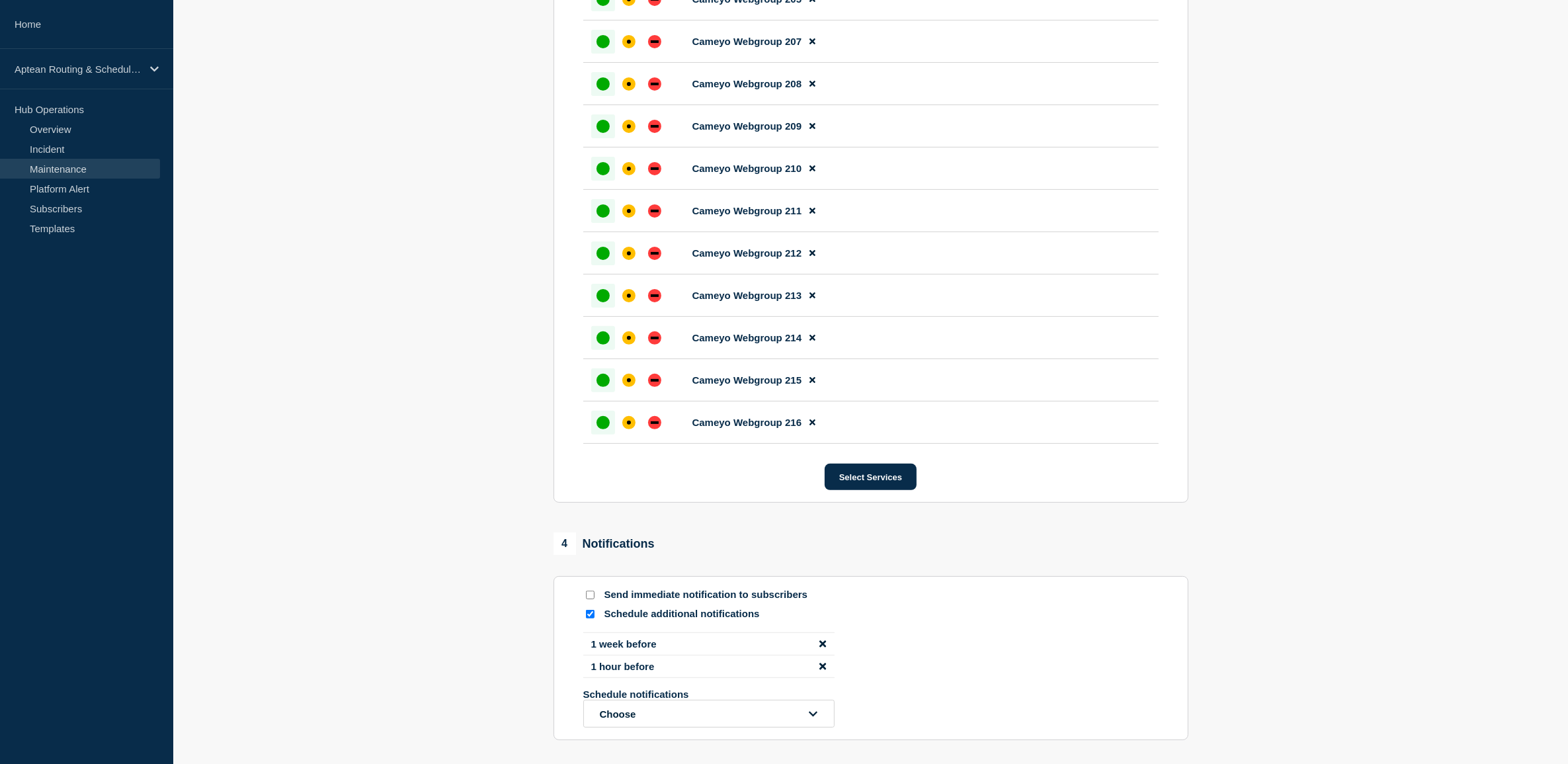
click at [882, 490] on button "Select Services" at bounding box center [870, 477] width 92 height 27
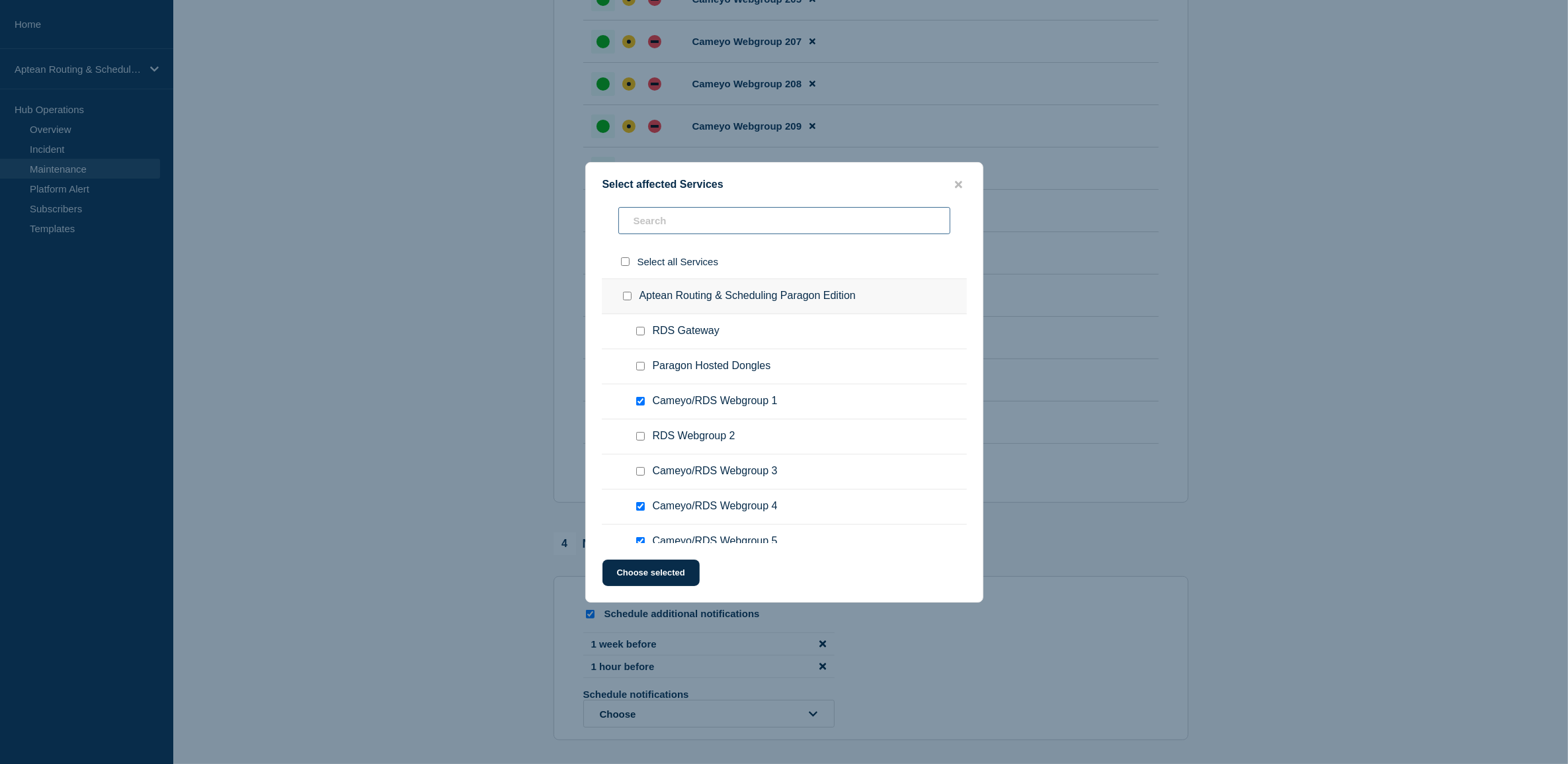
click at [731, 225] on input "text" at bounding box center [784, 220] width 332 height 27
type input "2"
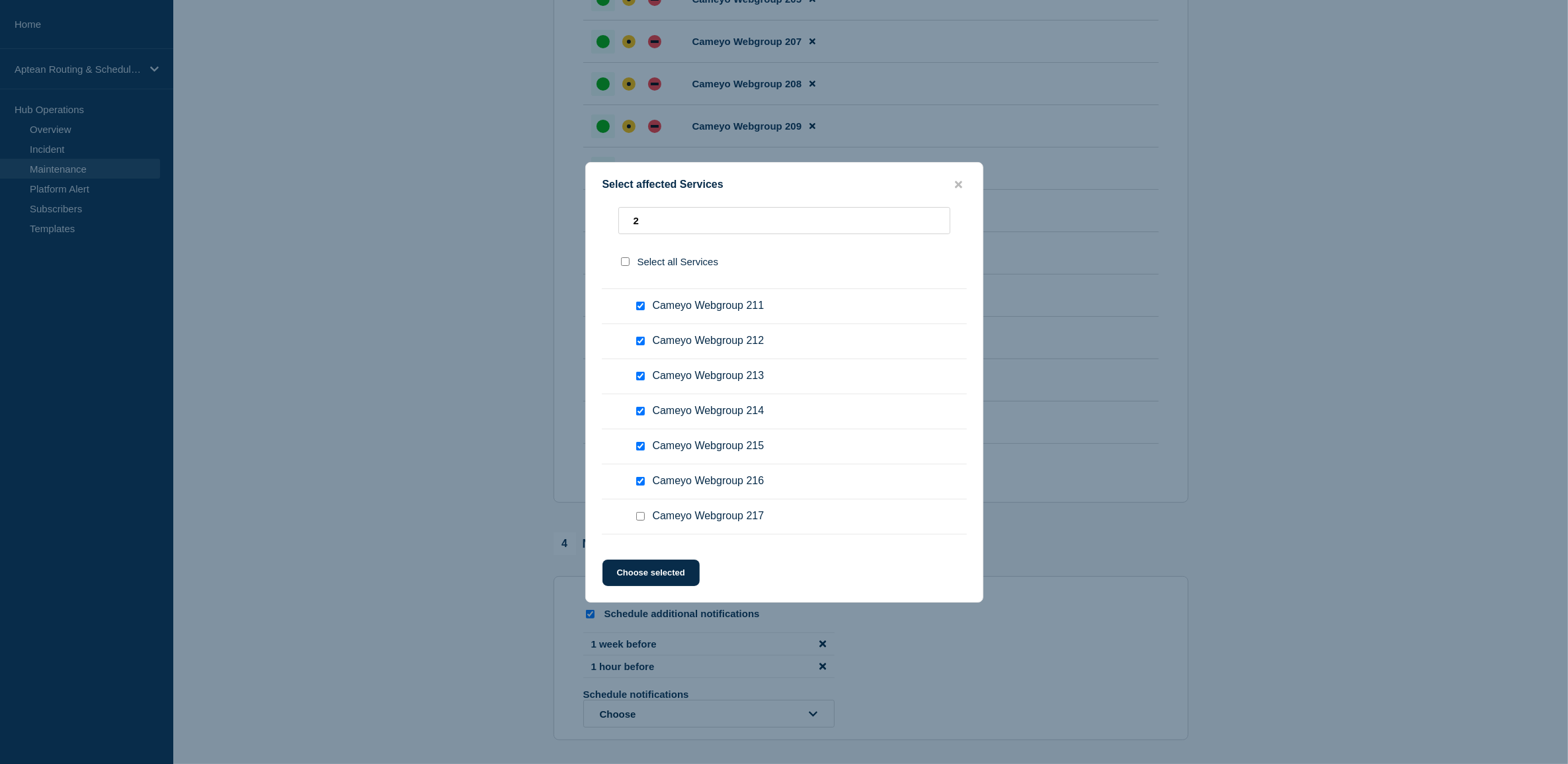
scroll to position [1826, 0]
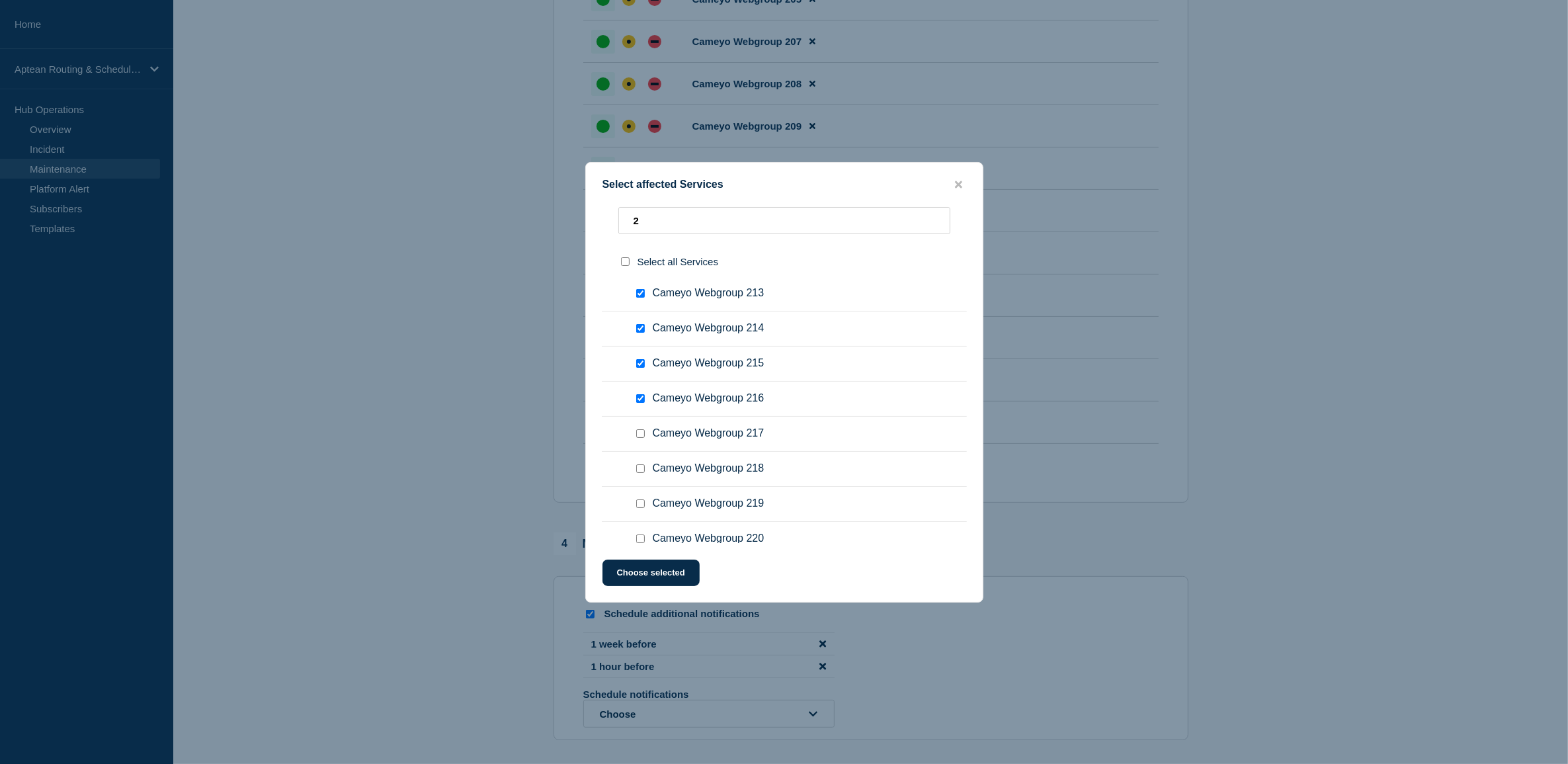
drag, startPoint x: 639, startPoint y: 435, endPoint x: 641, endPoint y: 445, distance: 10.2
click at [641, 435] on input "Cameyo Webgroup 217 checkbox" at bounding box center [641, 433] width 8 height 8
checkbox input "true"
click at [640, 467] on input "Cameyo Webgroup 218 checkbox" at bounding box center [641, 469] width 8 height 8
checkbox input "true"
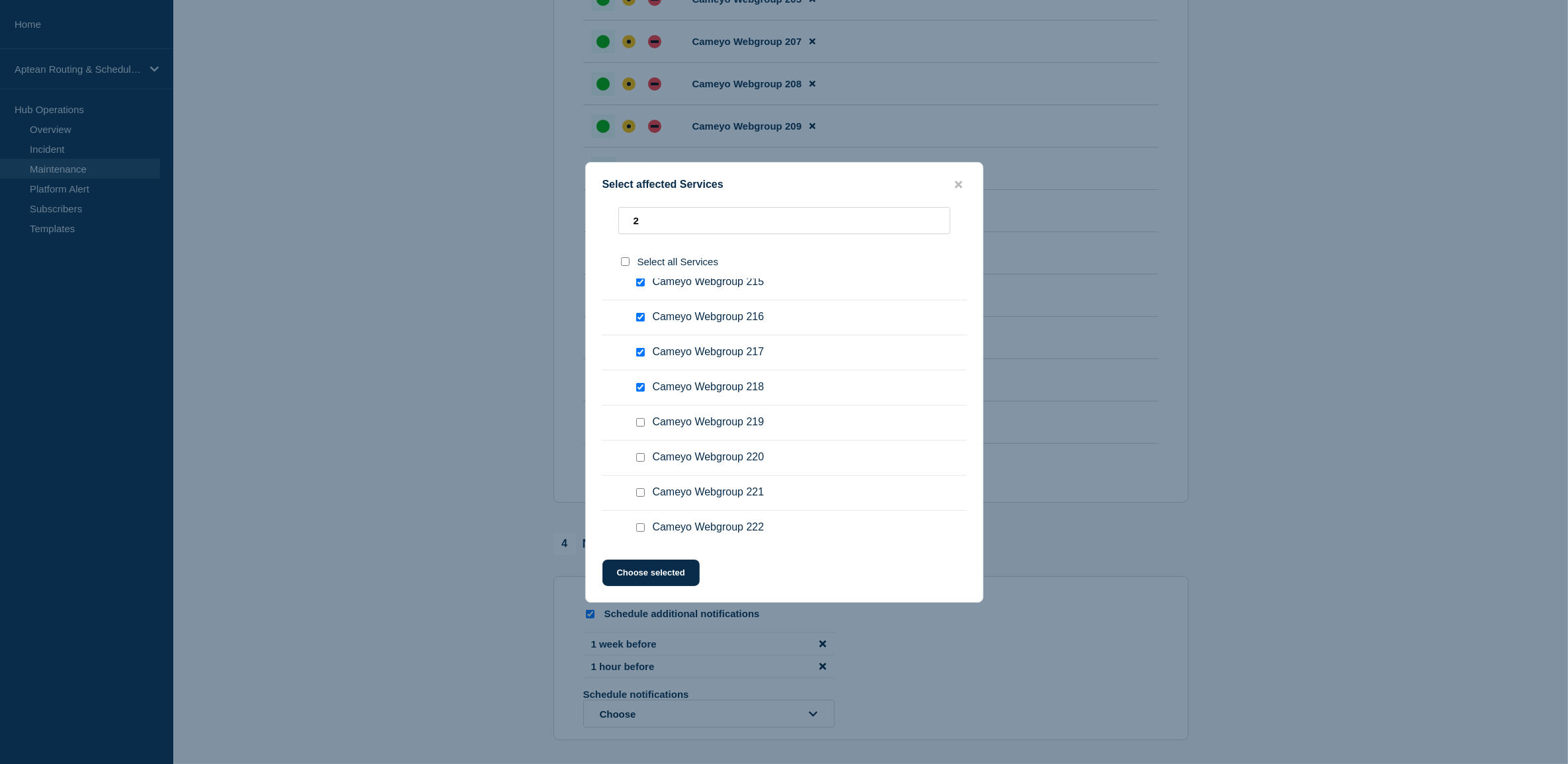
scroll to position [1909, 0]
click at [643, 453] on input "Cameyo Webgroup 220 checkbox" at bounding box center [641, 456] width 8 height 8
checkbox input "true"
click at [643, 491] on input "Cameyo Webgroup 221 checkbox" at bounding box center [641, 491] width 8 height 8
checkbox input "true"
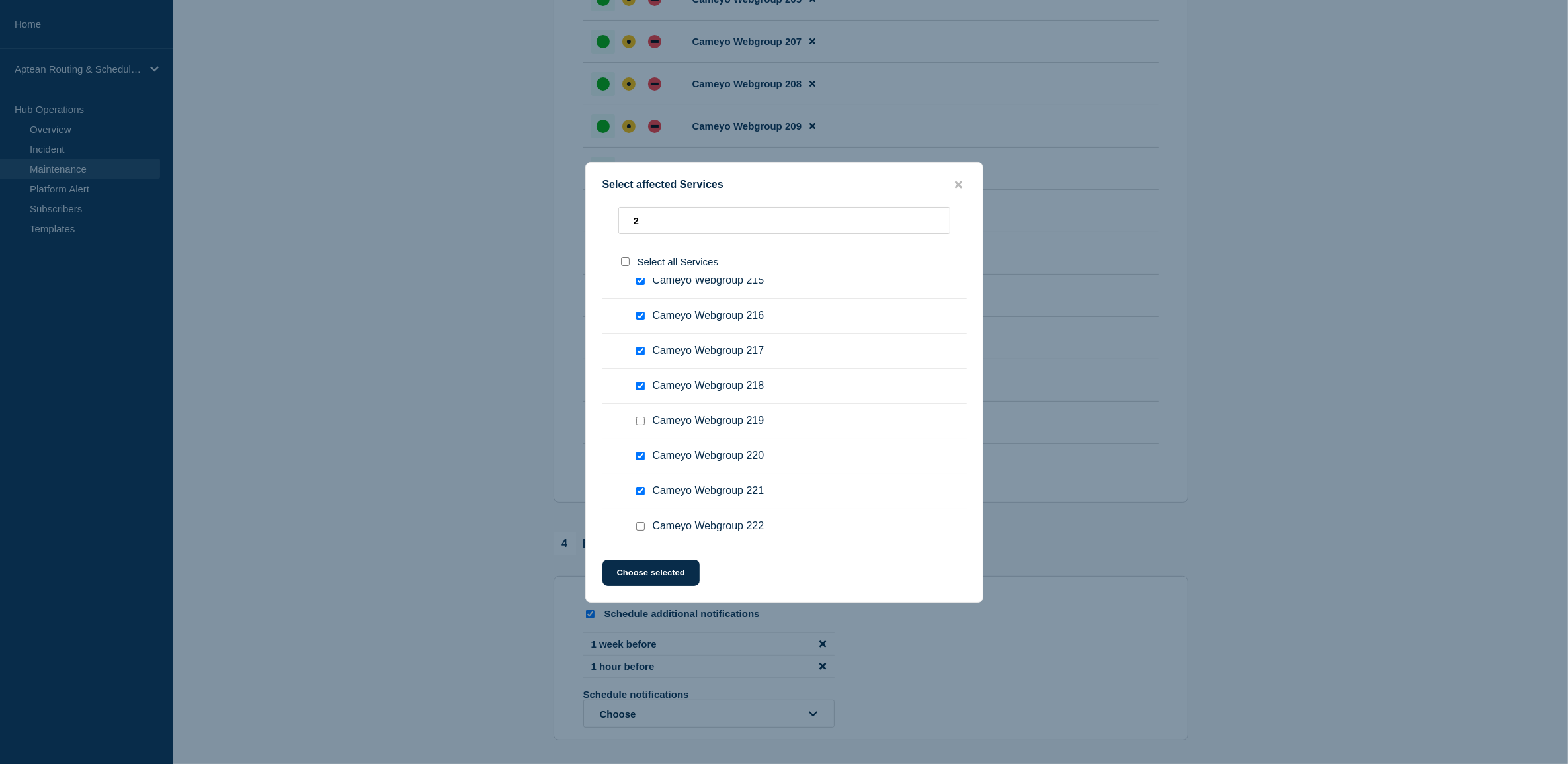
click at [638, 523] on input "Cameyo Webgroup 222 checkbox" at bounding box center [641, 526] width 8 height 8
checkbox input "true"
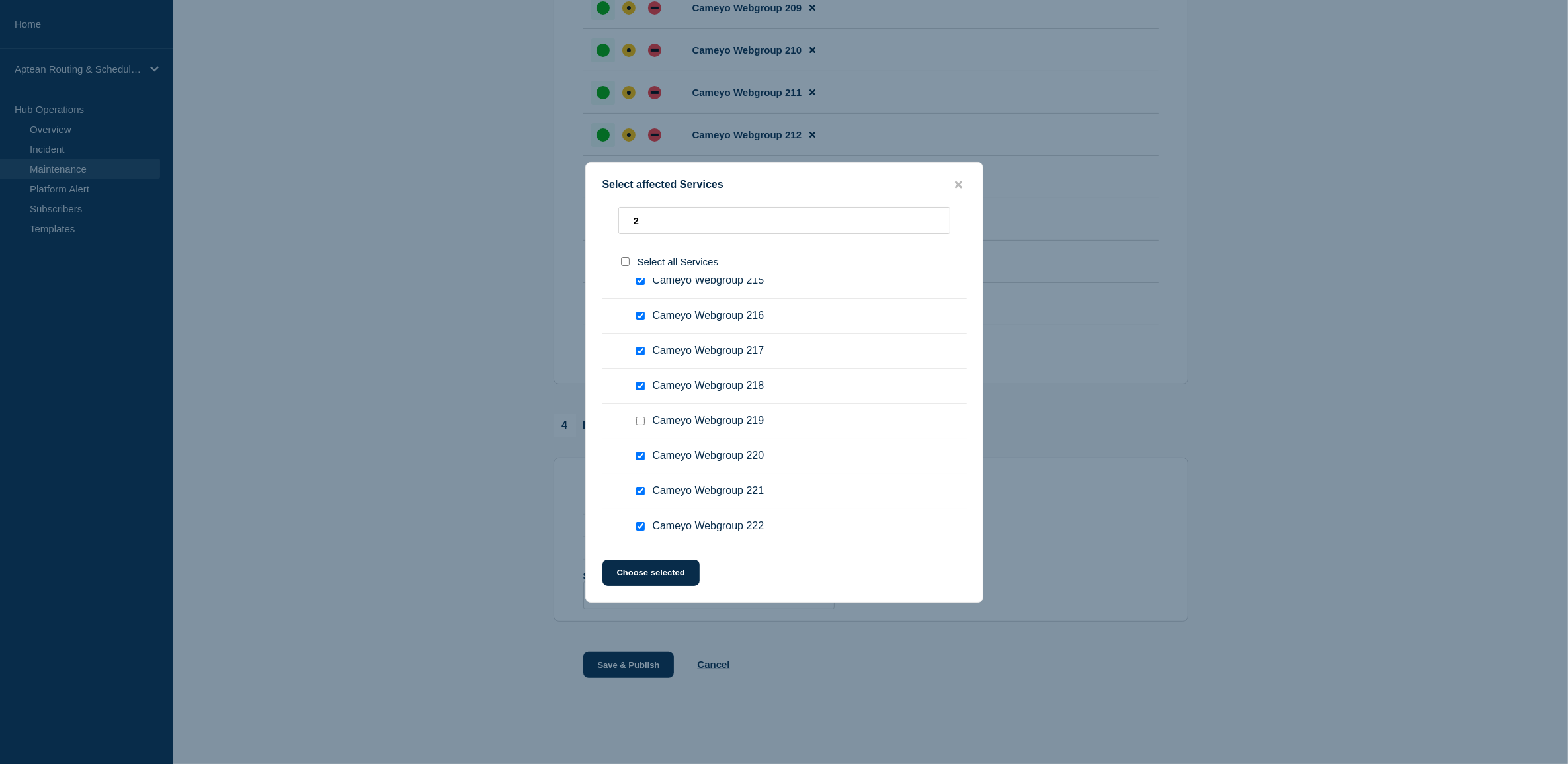
scroll to position [6891, 0]
click at [774, 227] on input "2" at bounding box center [784, 220] width 332 height 27
type input "182"
checkbox input "true"
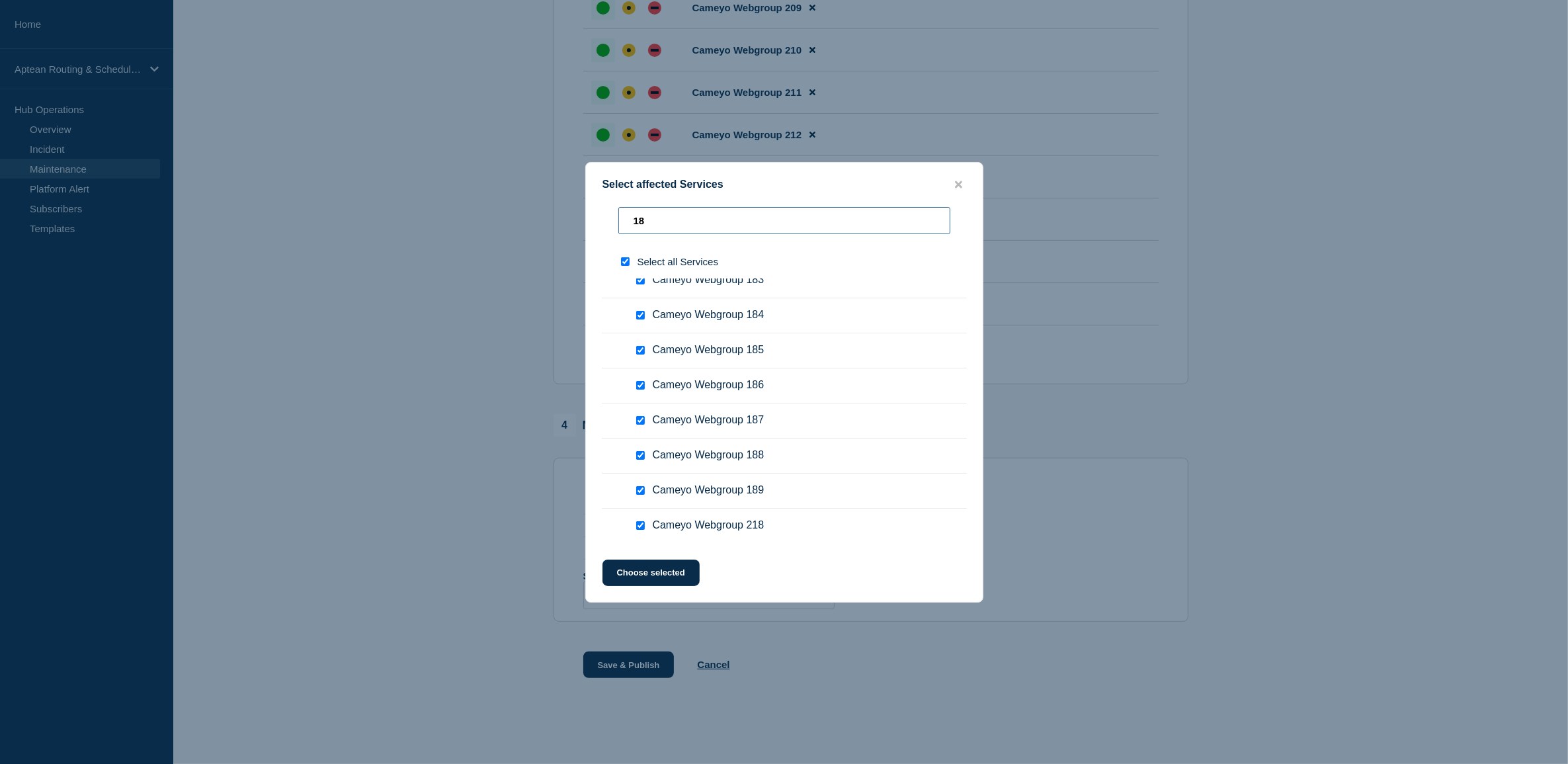
checkbox input "true"
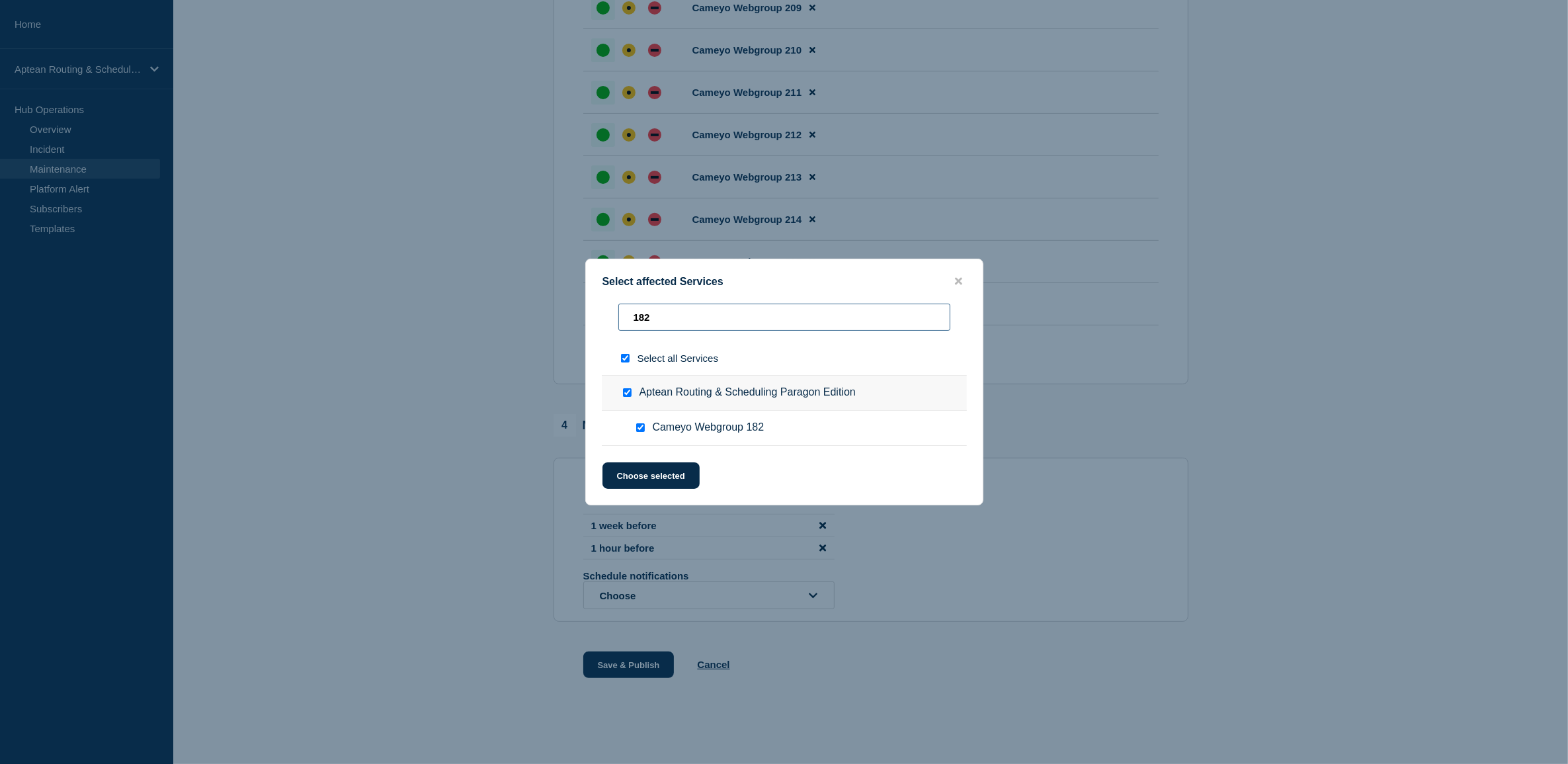
scroll to position [0, 0]
type input "18"
checkbox input "false"
click at [816, 318] on input "181" at bounding box center [784, 317] width 332 height 27
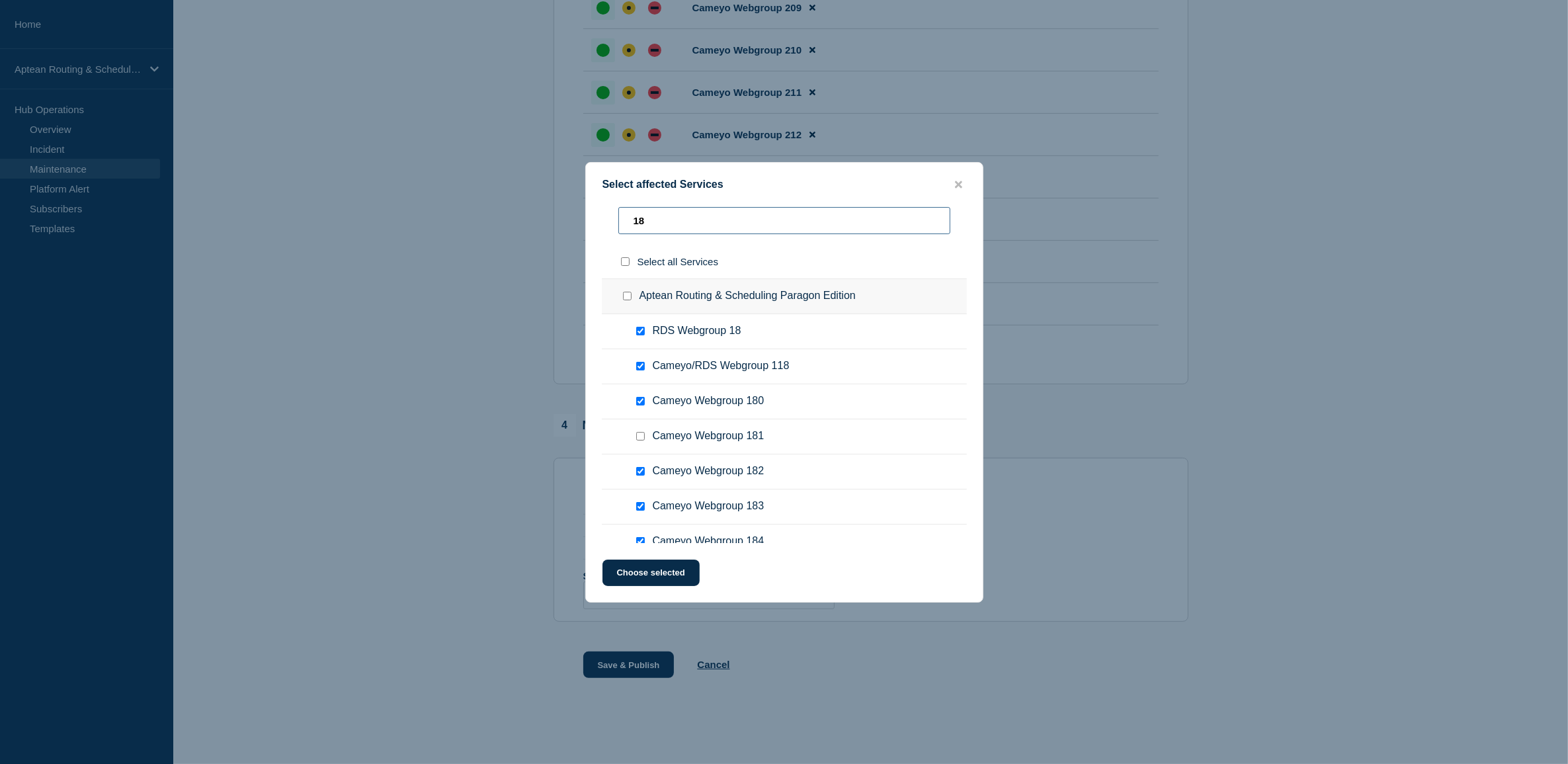
type input "1"
type input "22"
checkbox input "true"
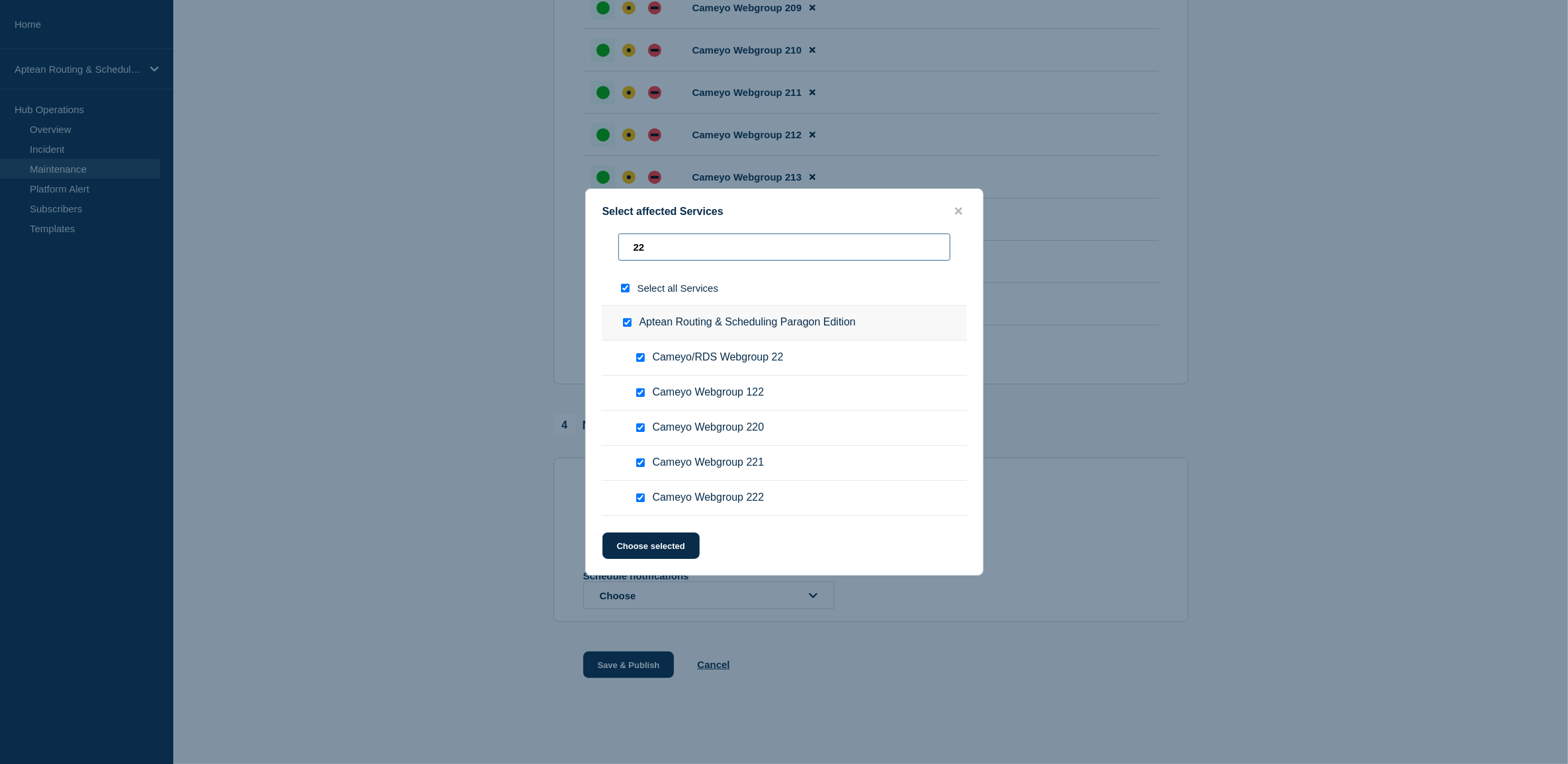
type input "2"
checkbox input "false"
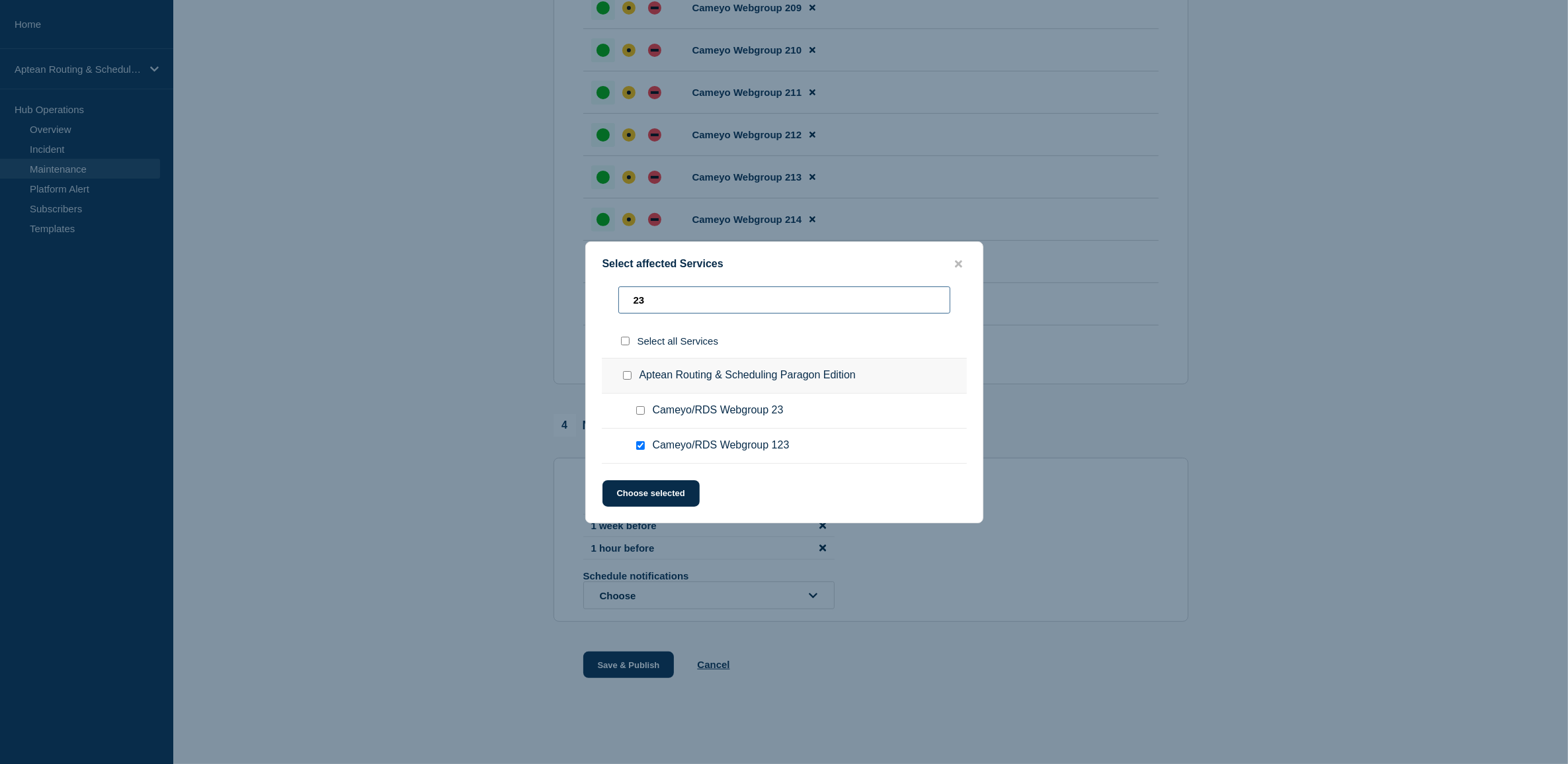
type input "2"
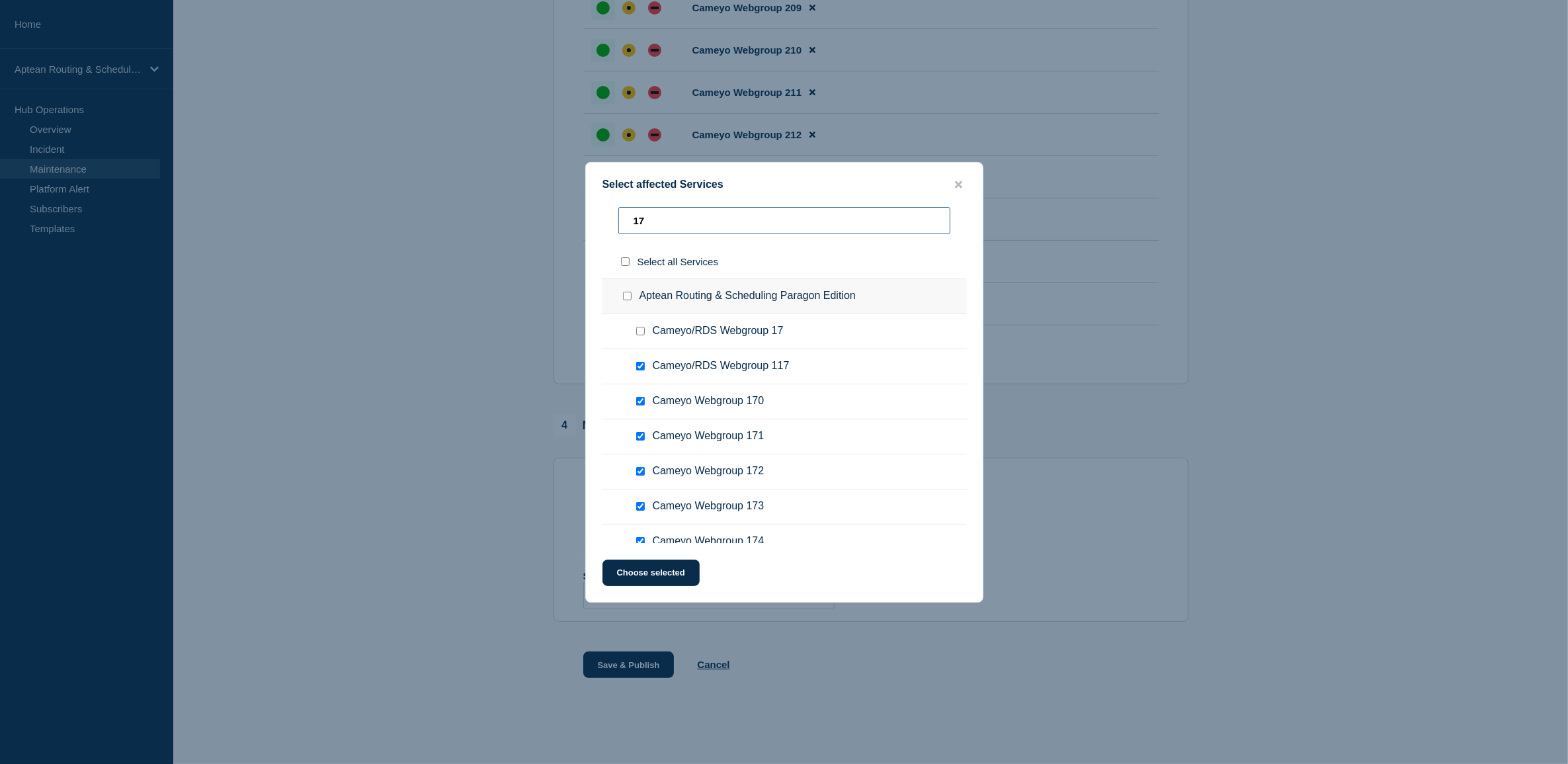
type input "1"
type input "22"
checkbox input "true"
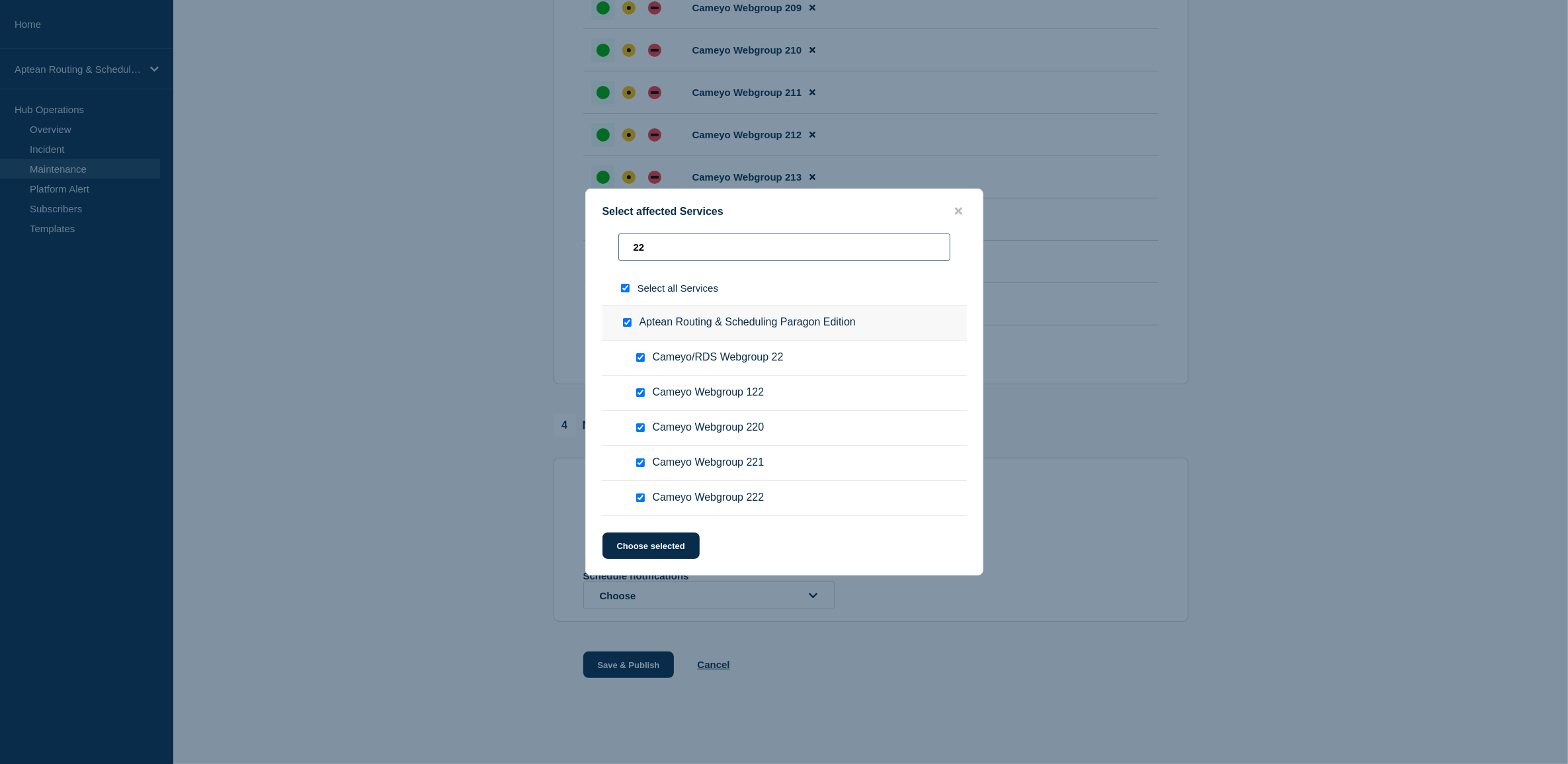
type input "2"
checkbox input "false"
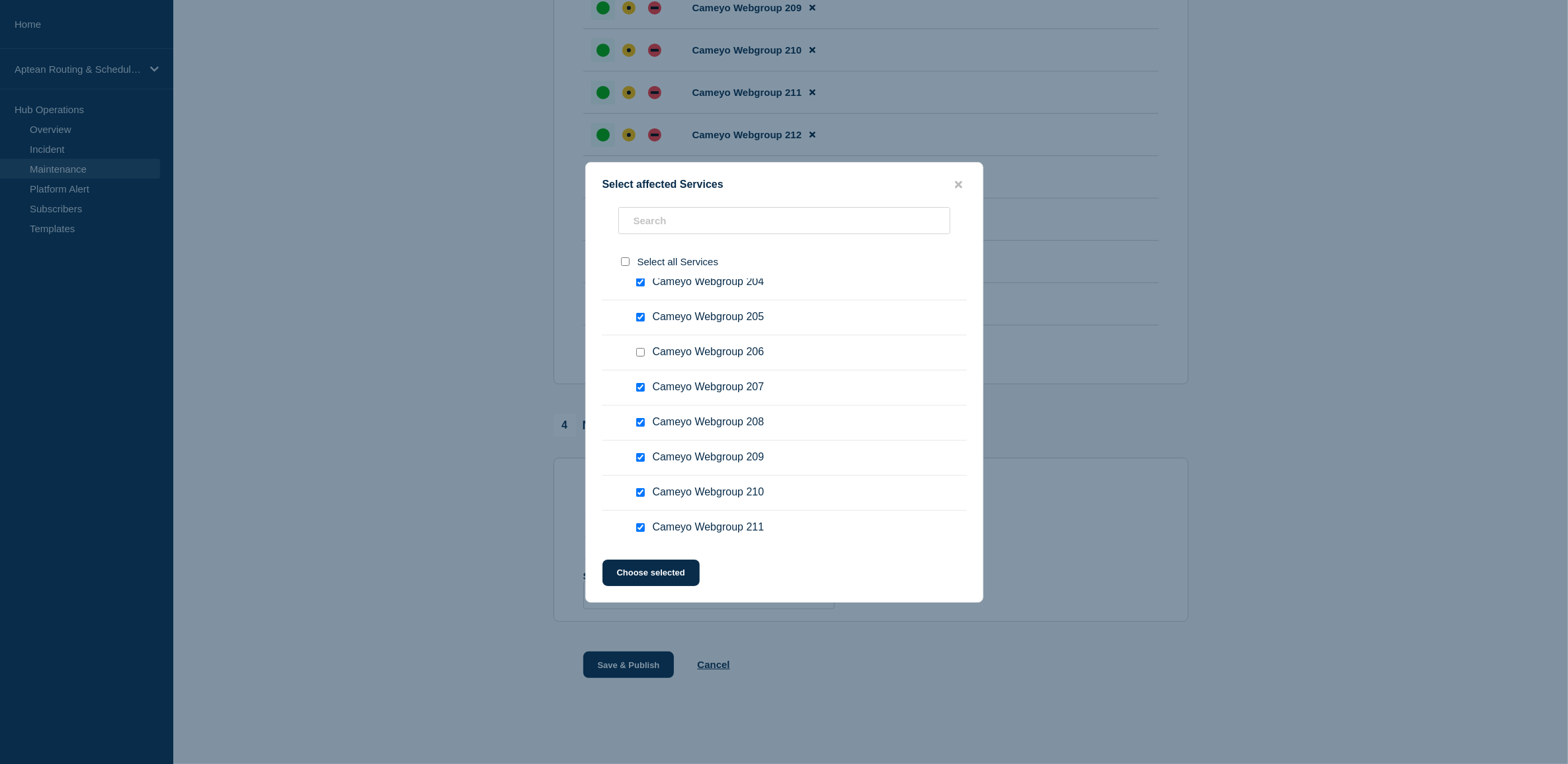
scroll to position [7585, 0]
click at [678, 571] on button "Choose selected" at bounding box center [651, 573] width 97 height 27
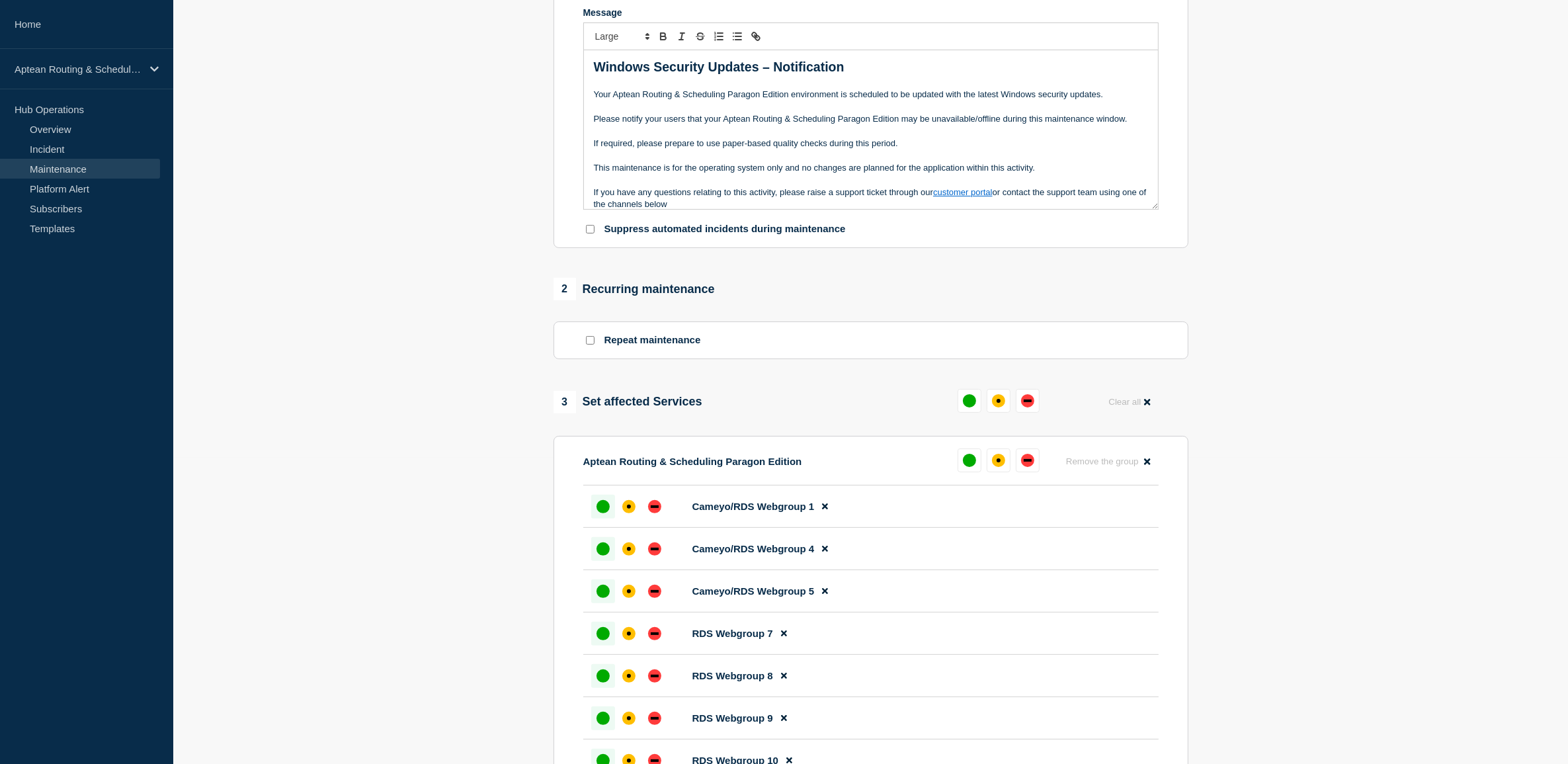
scroll to position [477, 0]
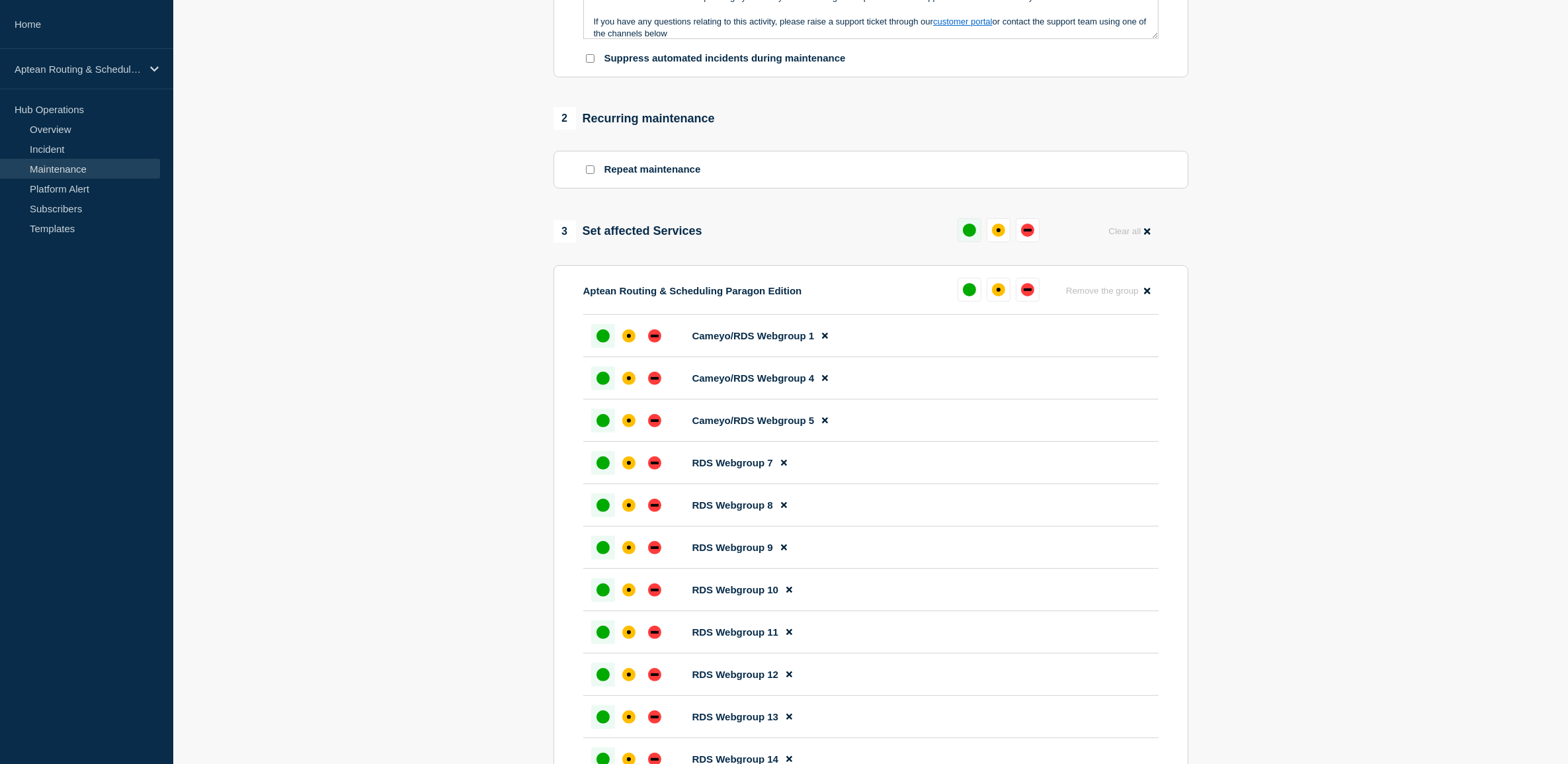
click at [975, 237] on div "up" at bounding box center [969, 230] width 13 height 13
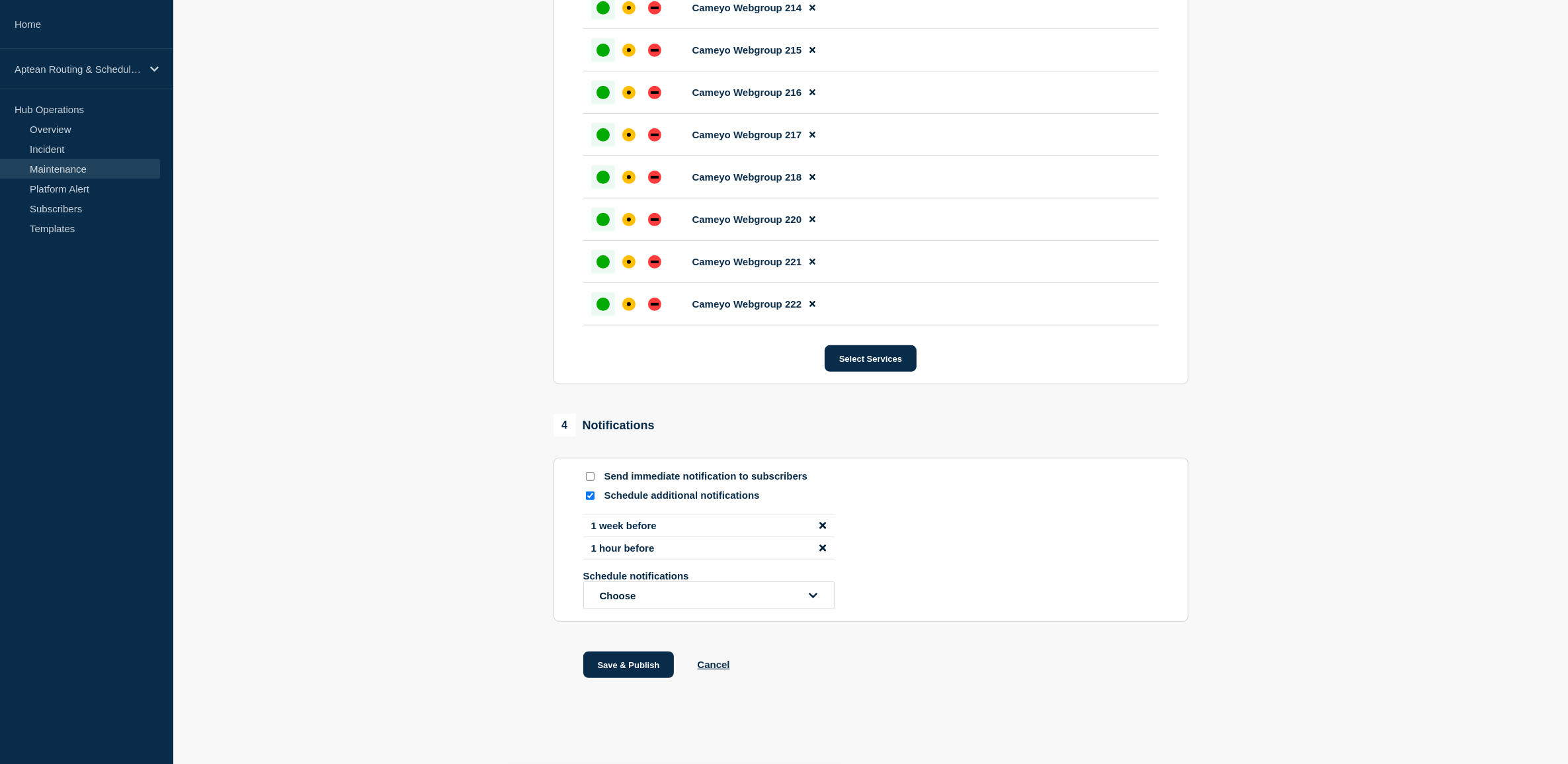
scroll to position [7105, 0]
click at [589, 475] on input "Send immediate notification to subscribers" at bounding box center [590, 476] width 8 height 8
checkbox input "true"
click at [1158, 584] on div "Schedule notifications Choose" at bounding box center [870, 590] width 575 height 39
click at [629, 659] on button "Save & Publish" at bounding box center [629, 665] width 91 height 27
